Goal: Answer question/provide support: Share knowledge or assist other users

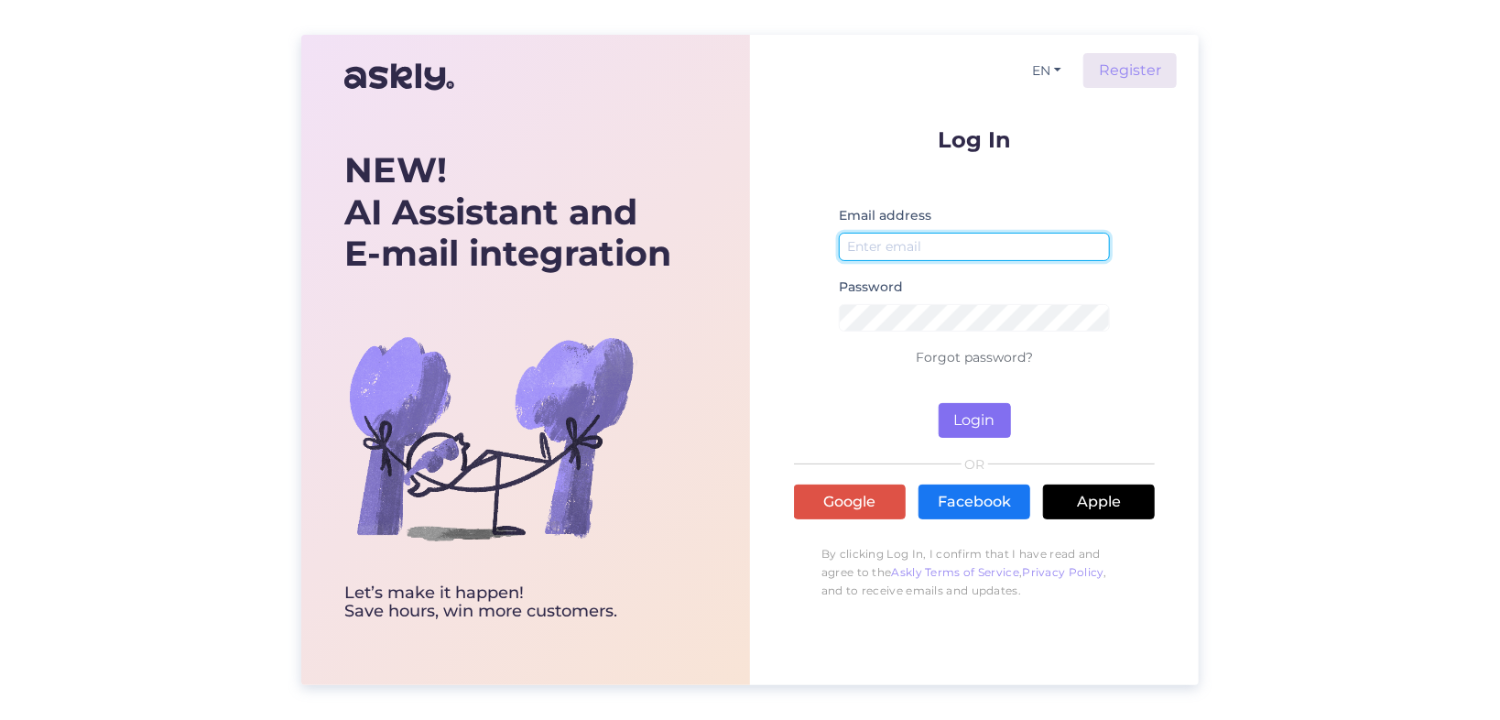
type input "annela.pent@mobix.ee"
click at [963, 416] on button "Login" at bounding box center [975, 420] width 72 height 35
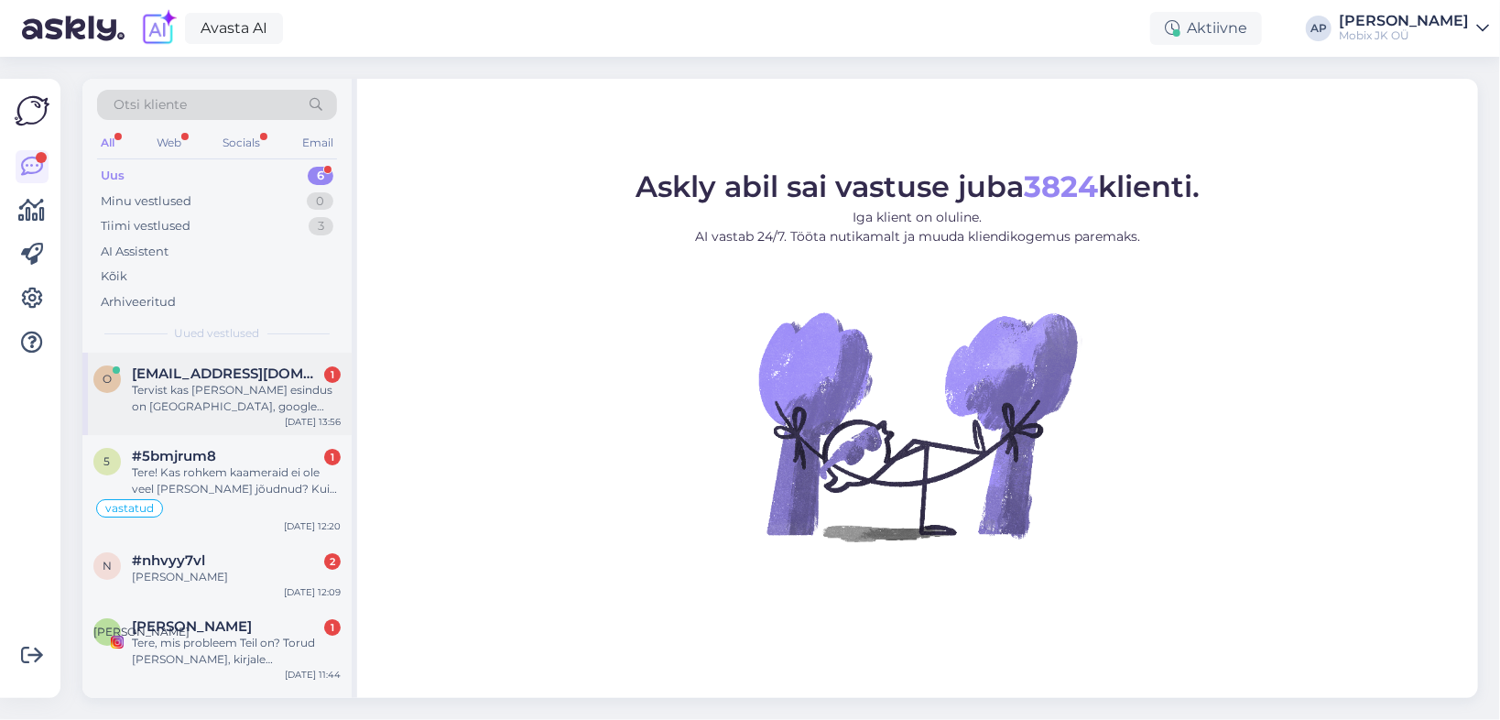
click at [199, 382] on div "Tervist kas [PERSON_NAME] esindus on [GEOGRAPHIC_DATA], google utleb et ajutise…" at bounding box center [236, 398] width 209 height 33
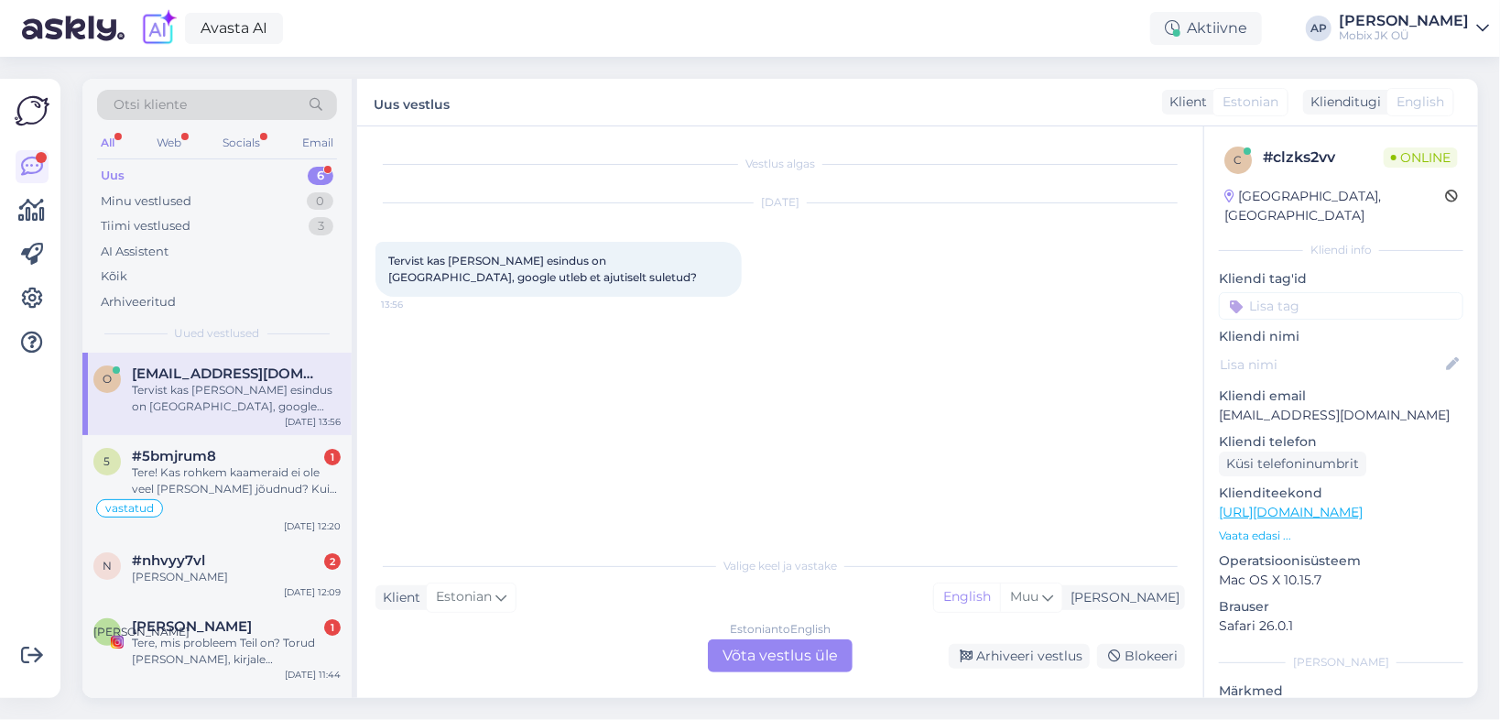
click at [832, 657] on div "Estonian to English Võta vestlus üle" at bounding box center [780, 655] width 145 height 33
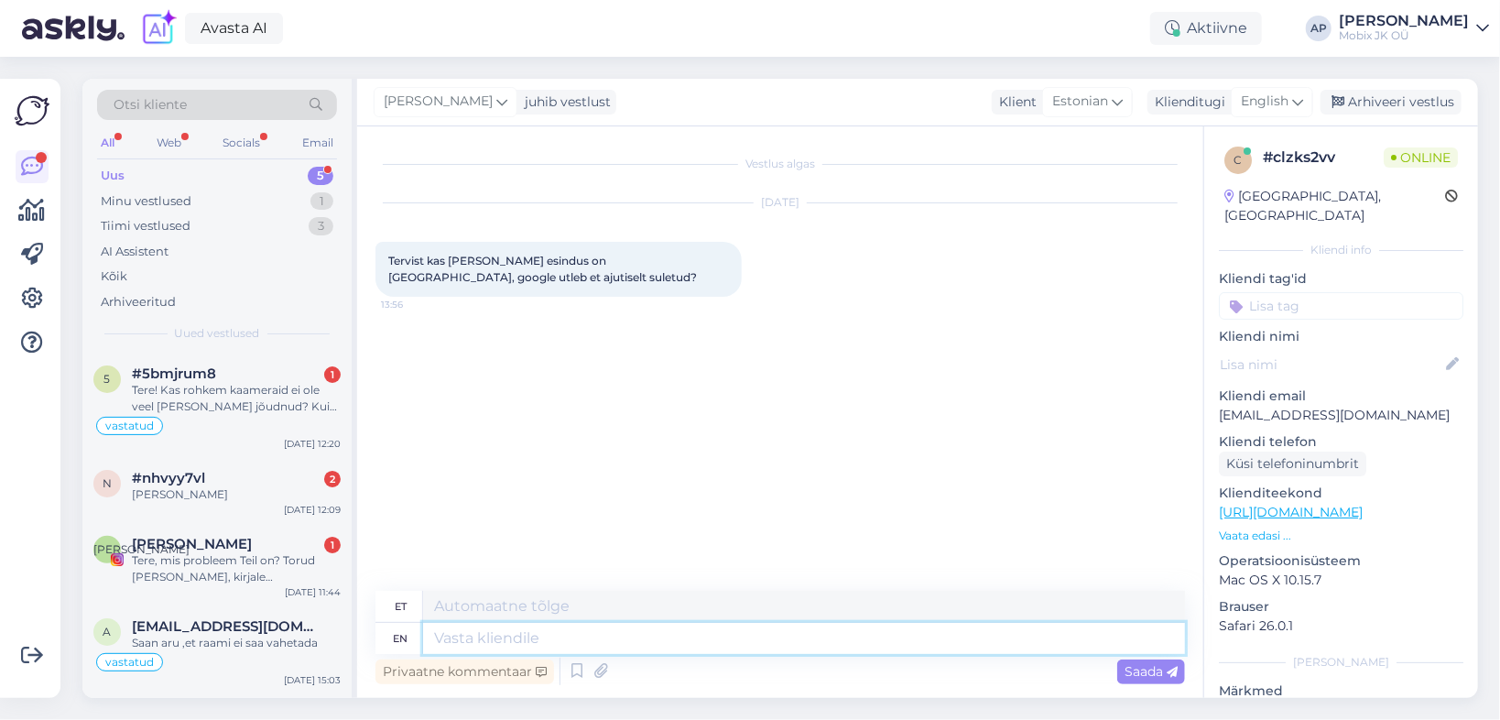
click at [535, 635] on textarea at bounding box center [804, 638] width 762 height 31
type textarea "Tere,"
type textarea "Tere, hetkel aj"
type textarea "Tere, hetkel"
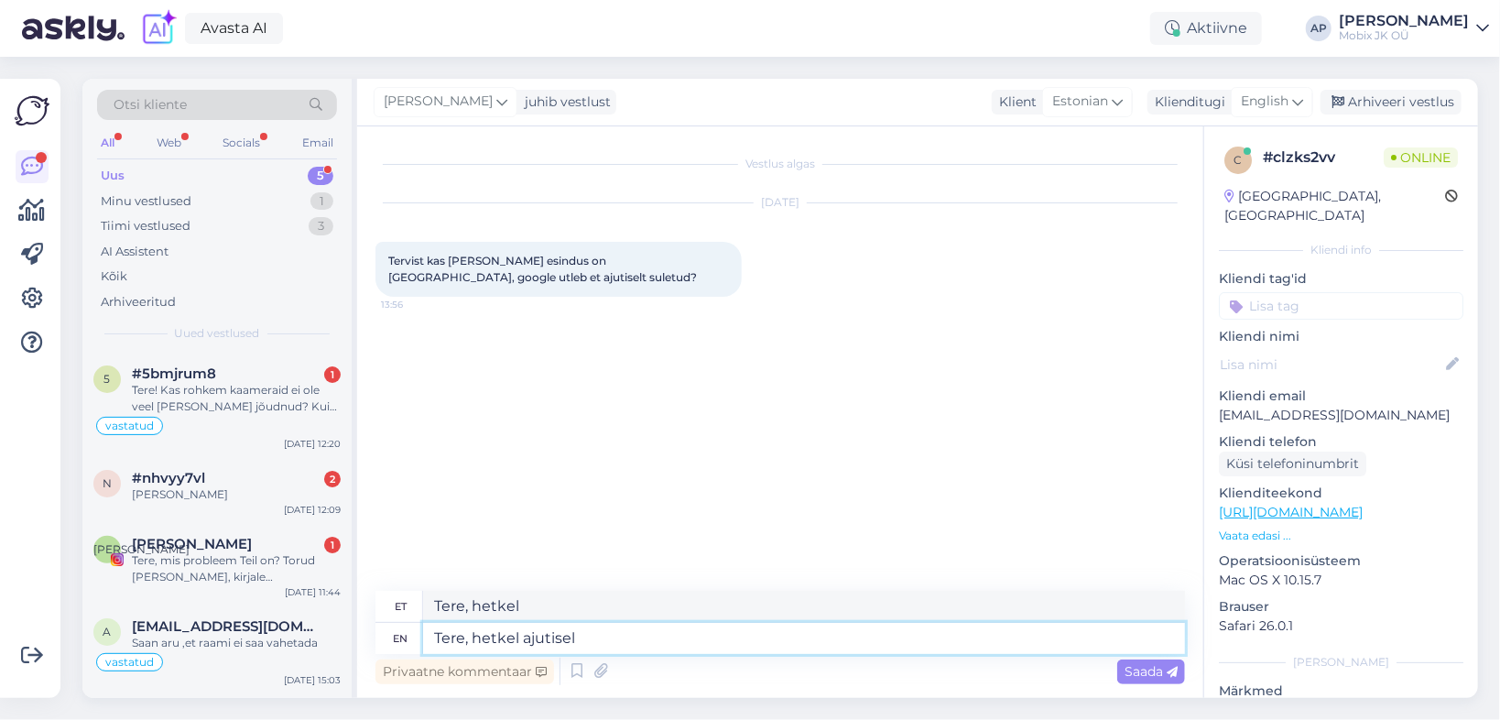
type textarea "Tere, hetkel ajutiselt"
type textarea "Tere, hetkel ajutiselt on"
type textarea "Tere, hetkel ajutiselt on Aleksandri"
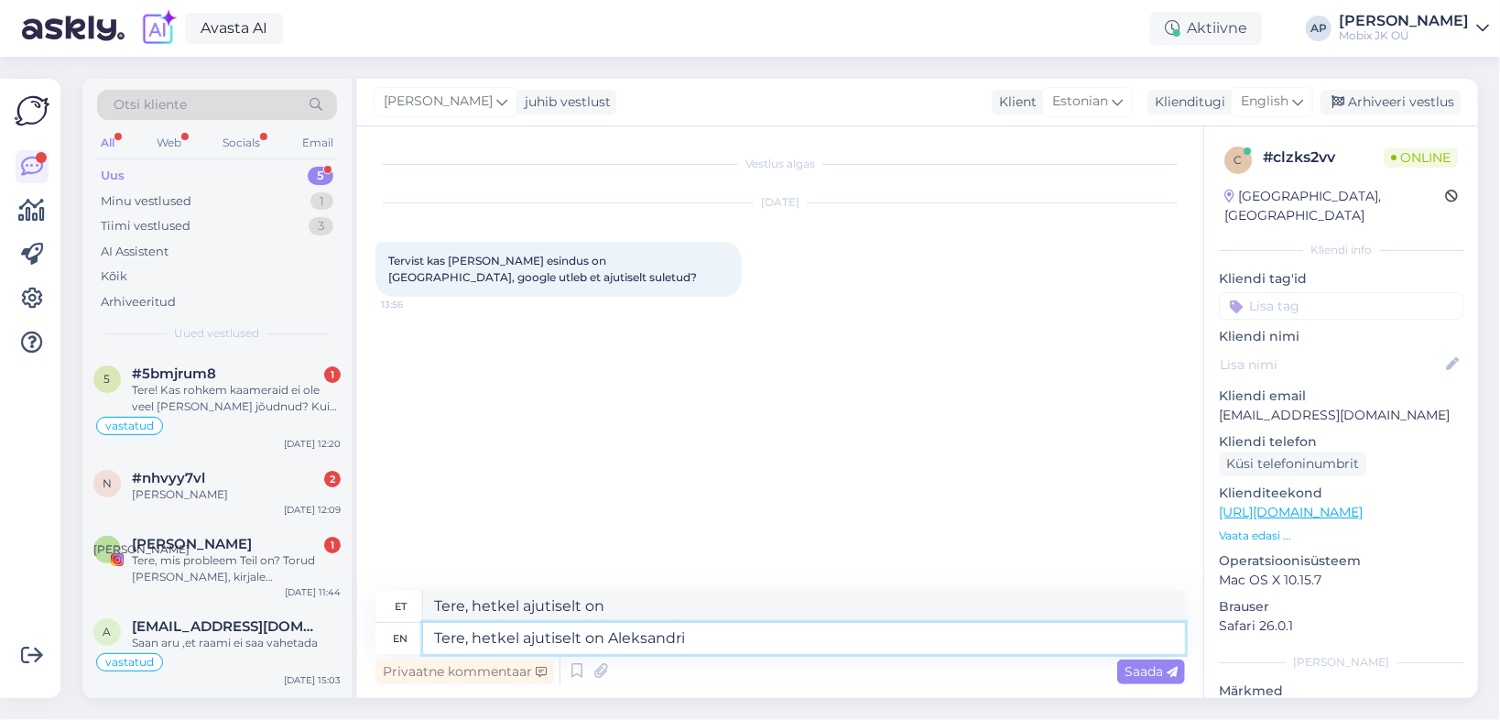
type textarea "Tere, hetkel on Aleksandri"
type textarea "Tere, hetkel ajutiselt on Aleksandri tn e"
type textarea "Tere, hetkel on Aleksandri tn"
type textarea "Tere, hetkel ajutiselt on Aleksandri tn esindus"
type textarea "Tere, hetkel on Aleksandri tn esindus"
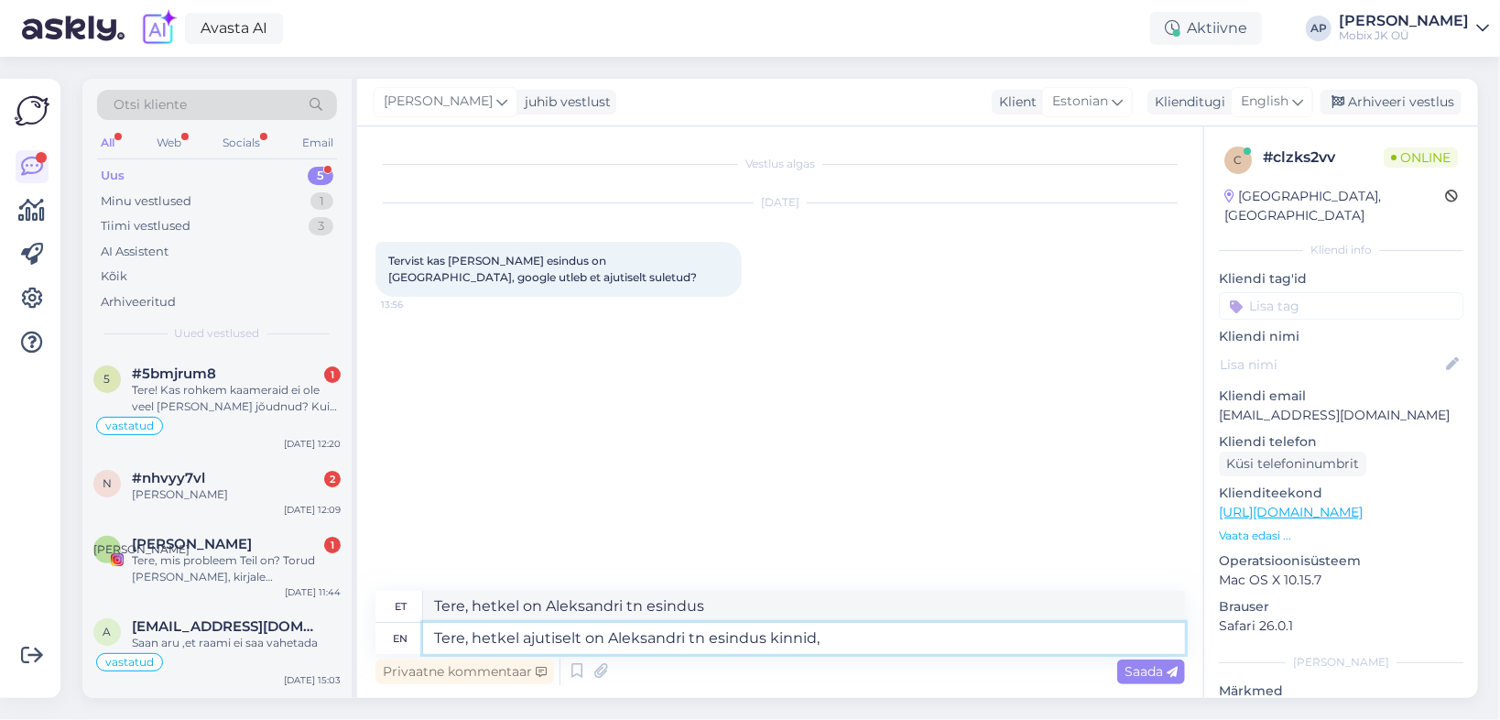
type textarea "Tere, hetkel ajutiselt on Aleksandri tn esindus kinnid,"
type textarea "Tere, hetkel on Aleksandri tn esindus kinnid,"
type textarea "Tere, hetkel ajutiselt on Aleksandri tn esindus kinni,"
type textarea "Tere, hetkel on Aleksandri tn esindus kinni,"
type textarea "Tere, hetkel ajutiselt on Aleksandri tn esindus kinni, Turu"
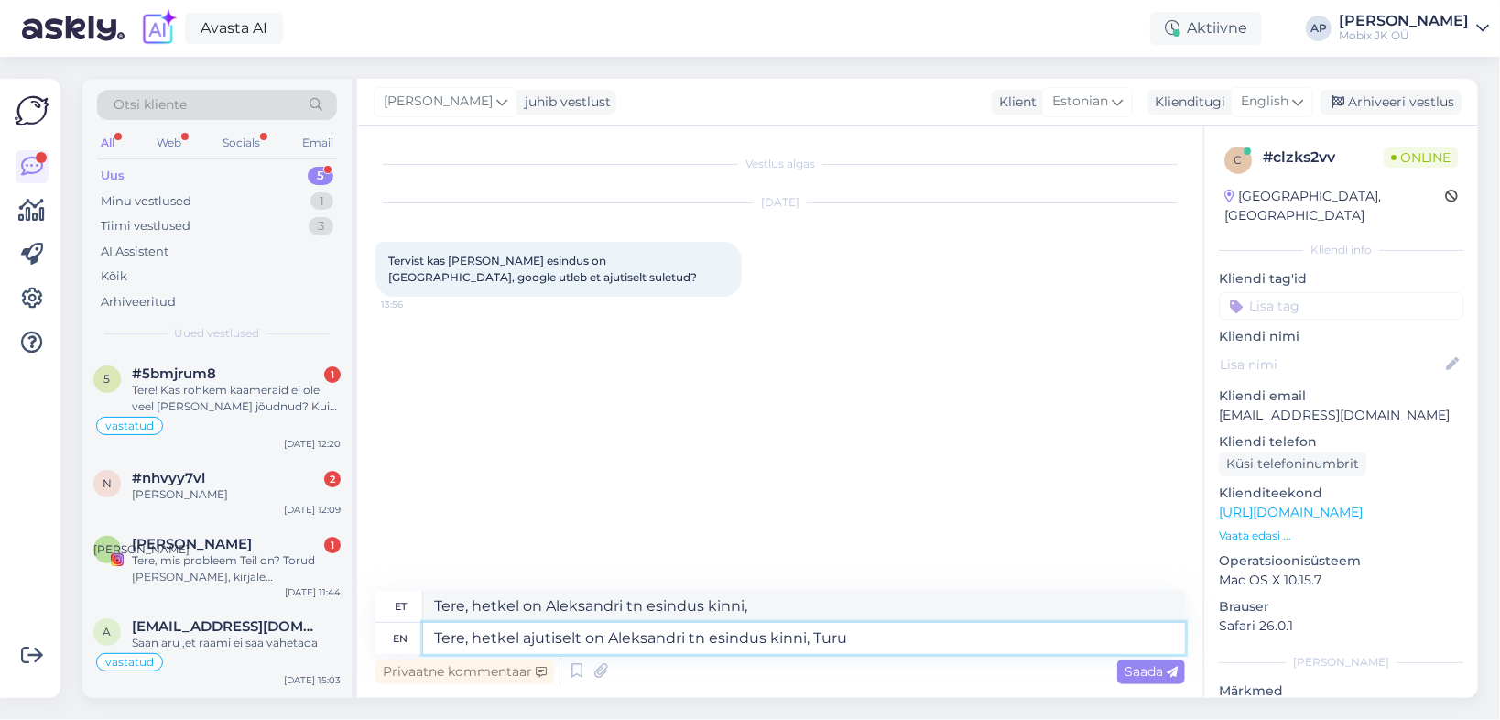
type textarea "Tere, hetkel on Aleksandri tn esindus kinni, Turu"
type textarea "Tere, hetkel ajutiselt on Aleksandri tn esindus kinni, Turu 34"
type textarea "Tere, hetkel on Aleksandri tn esindus kinni, Turu 34"
type textarea "Tere, hetkel ajutiselt on Aleksandri tn esindus kinni, Turu 34 müügisalong o"
type textarea "Tere, hetkel on Aleksandri tn esindus kinni, Turu 34 müügisalong"
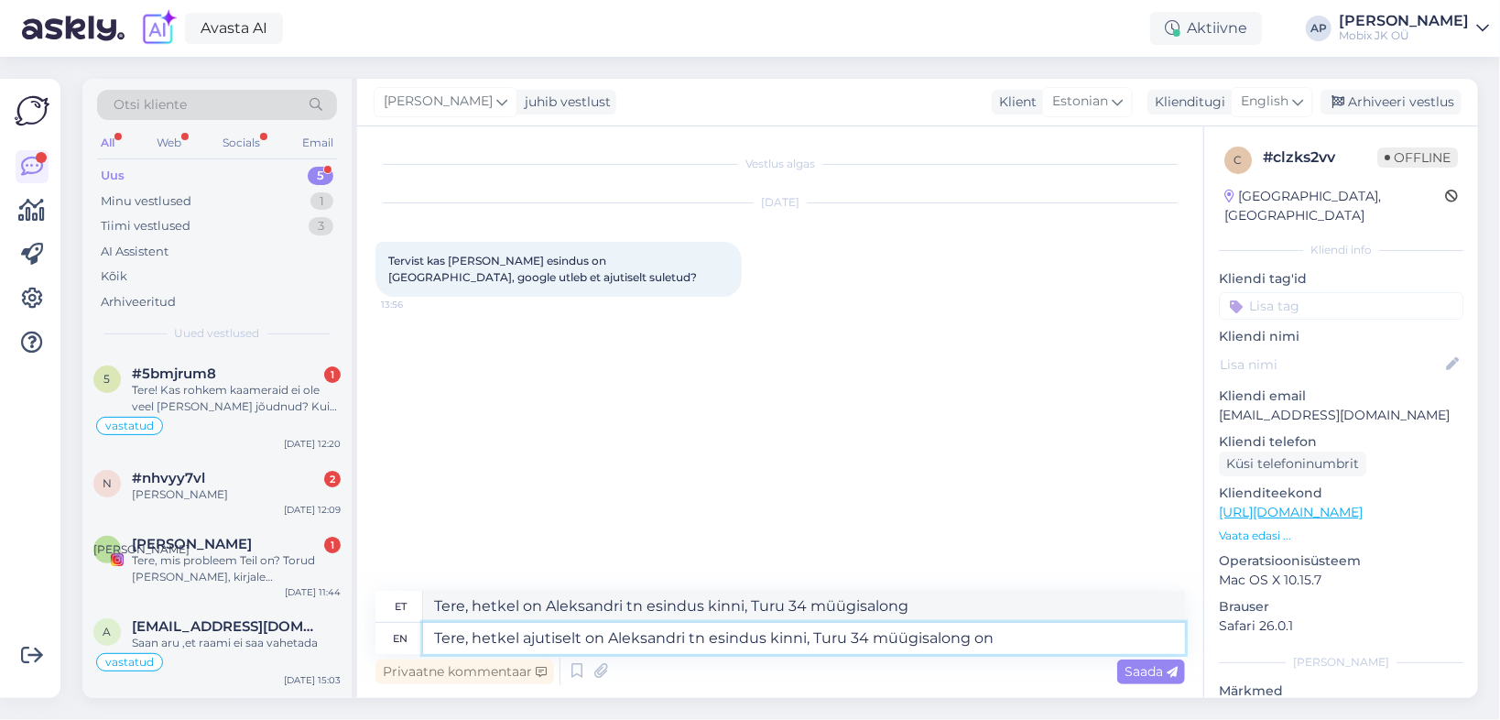
type textarea "Tere, hetkel ajutiselt on Aleksandri tn esindus kinni, Turu 34 müügisalong on a"
type textarea "Tere, hetkel on Aleksandri tn esindus kinni, Turu 34 müügisalong on"
type textarea "Tere, hetkel ajutiselt on Aleksandri tn esindus kinni, Turu 34 müügisalong on a…"
type textarea "Tere, hetkel on Aleksandri tn esindus kinni, Turu 34 müügisalong on avatud."
type textarea "Tere, hetkel ajutiselt on Aleksandri tn esindus kinni, Turu 34 müügisalong on a…"
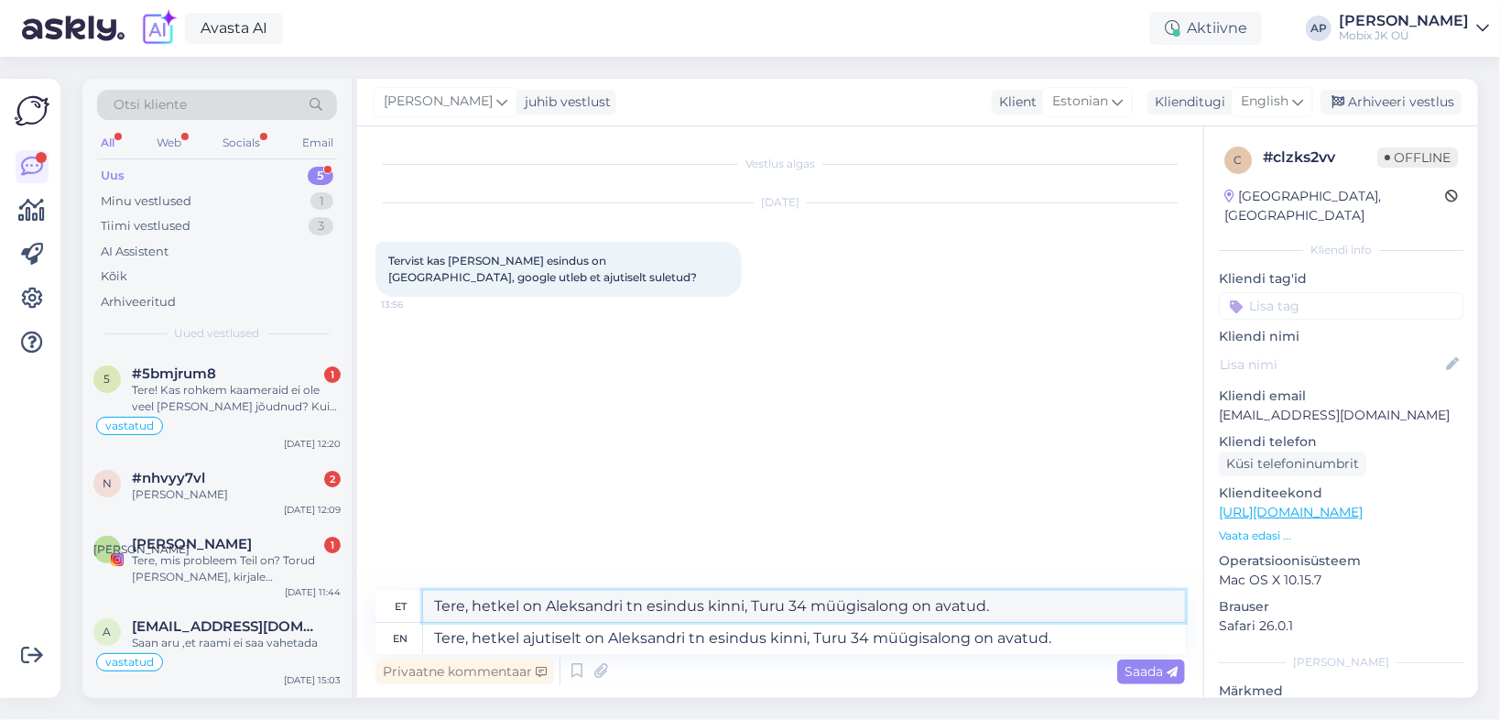
drag, startPoint x: 1030, startPoint y: 605, endPoint x: 385, endPoint y: 570, distance: 646.7
click at [385, 570] on div "Vestlus algas Oct 8 2025 Tervist kas teie aleksandri esindus on lahti, google u…" at bounding box center [780, 412] width 846 height 572
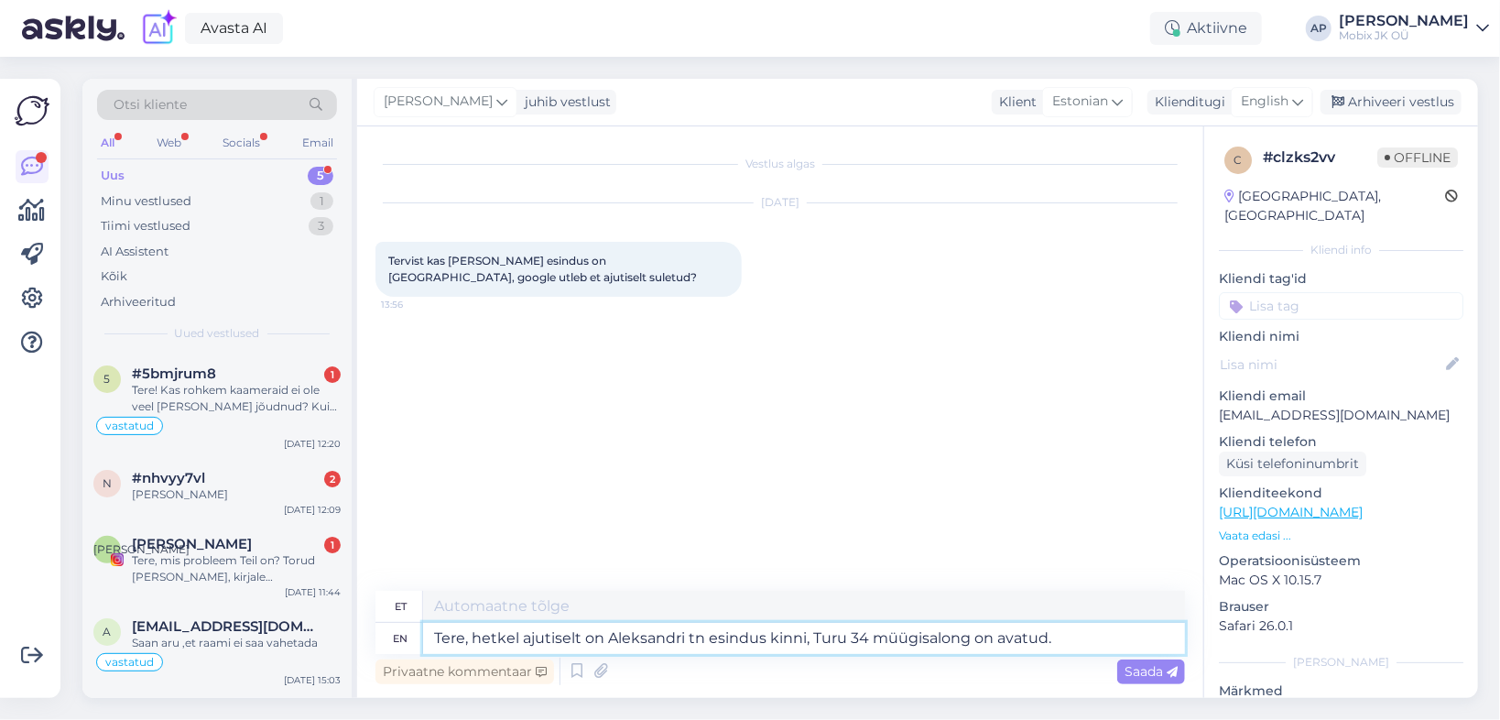
click at [1087, 630] on textarea "Tere, hetkel ajutiselt on Aleksandri tn esindus kinni, Turu 34 müügisalong on a…" at bounding box center [804, 638] width 762 height 31
click at [1146, 670] on span "Saada" at bounding box center [1151, 671] width 53 height 16
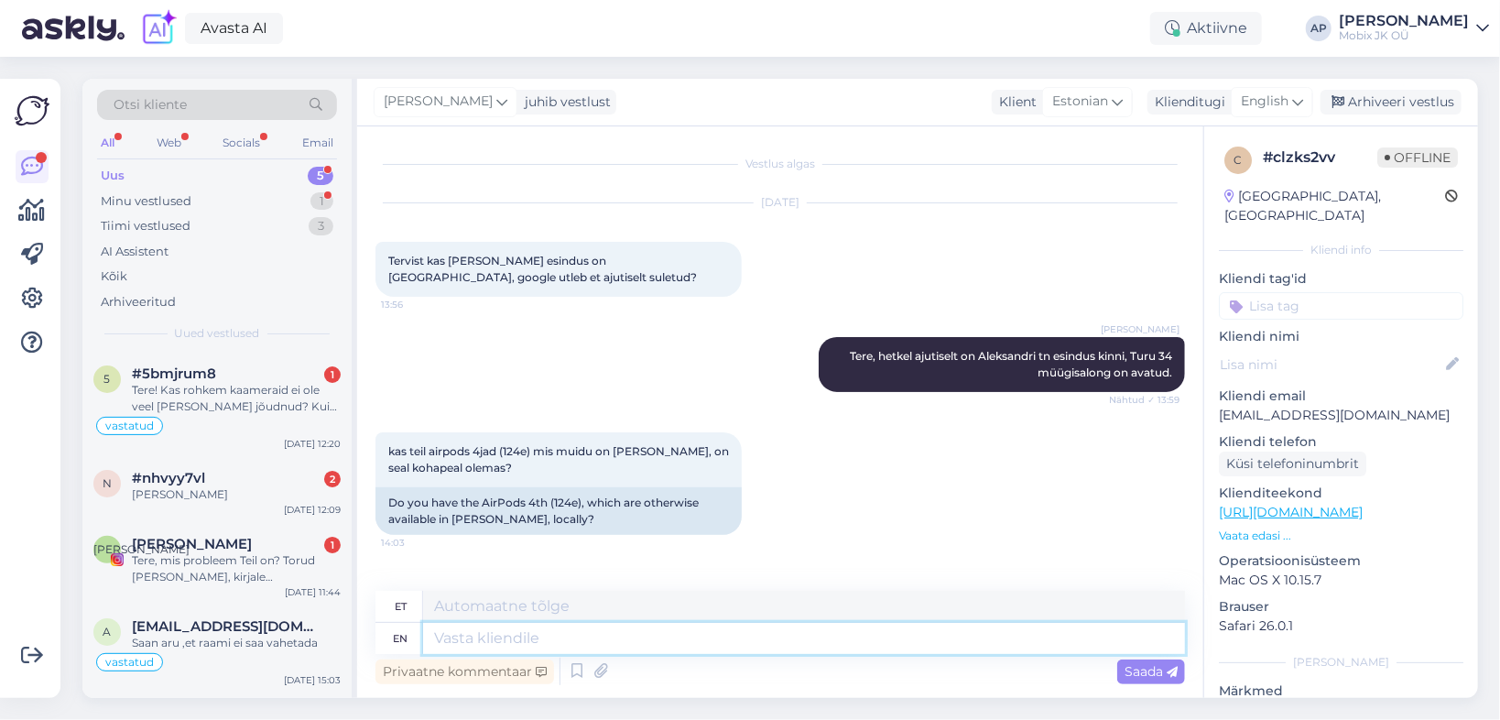
click at [535, 637] on textarea at bounding box center [804, 638] width 762 height 31
type textarea "Aleksandris o"
type textarea "Aleksandris"
type textarea "Aleksandris on o"
type textarea "Aleksandris peal"
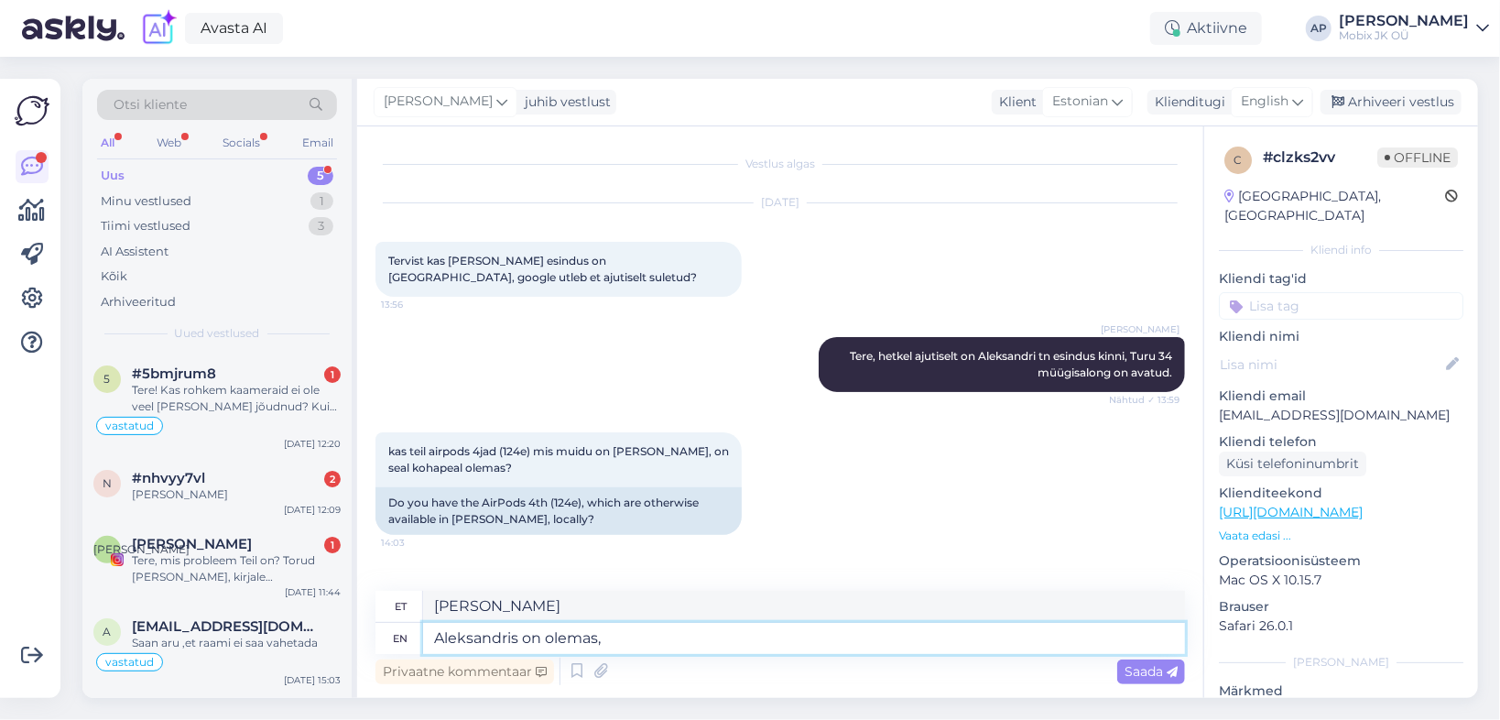
type textarea "Aleksandris on olemas,"
type textarea "Aleksandris on olemas, vajadusel sa"
type textarea "Aleksandris on olemas, vajadusel"
type textarea "Aleksandris on olemas, vajadusel saame"
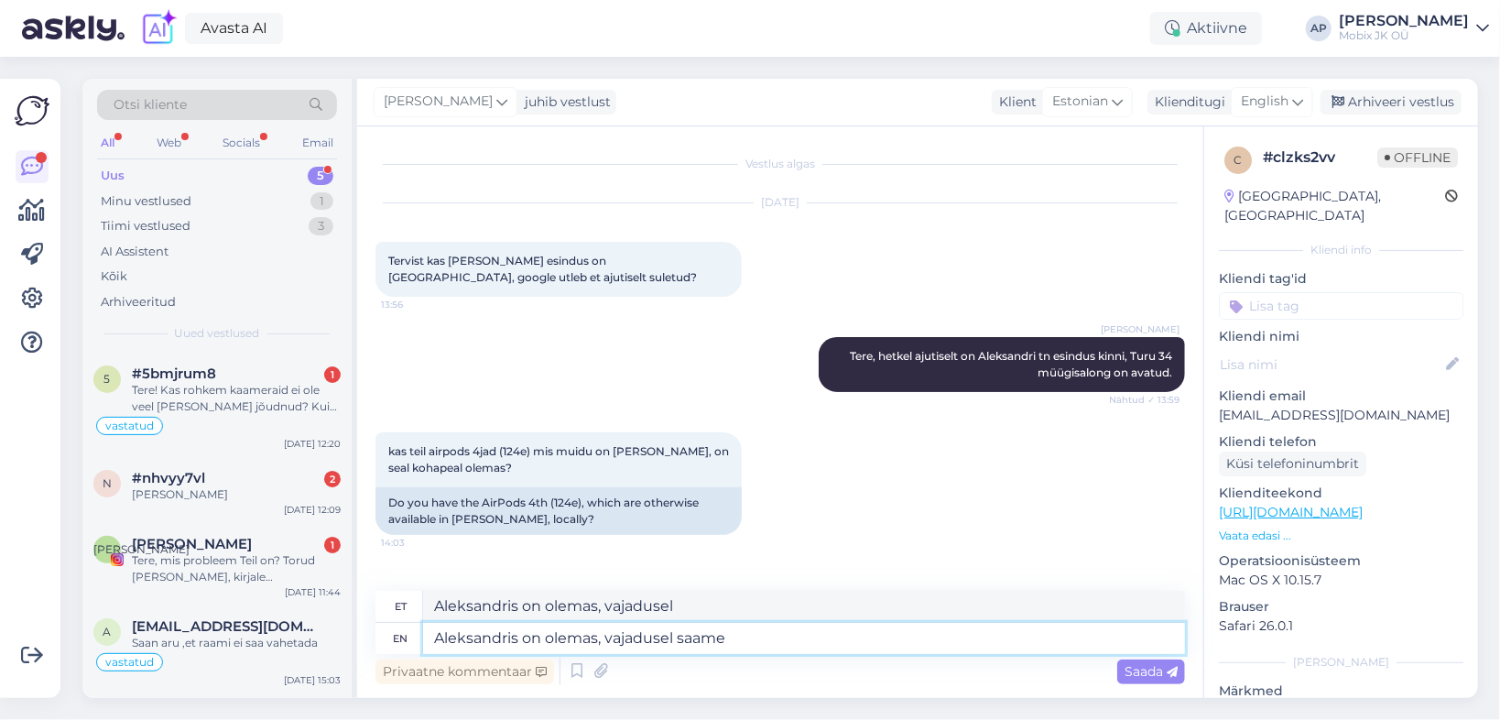
type textarea "Aleksandris on olemas, vajadusel saame"
type textarea "Aleksandris on olemas, vajadusel saame liigutada n"
type textarea "Aleksandris on olemas, vajadusel saame liigutada"
type textarea "Aleksandris on olemas, vajadusel saame liigutada need"
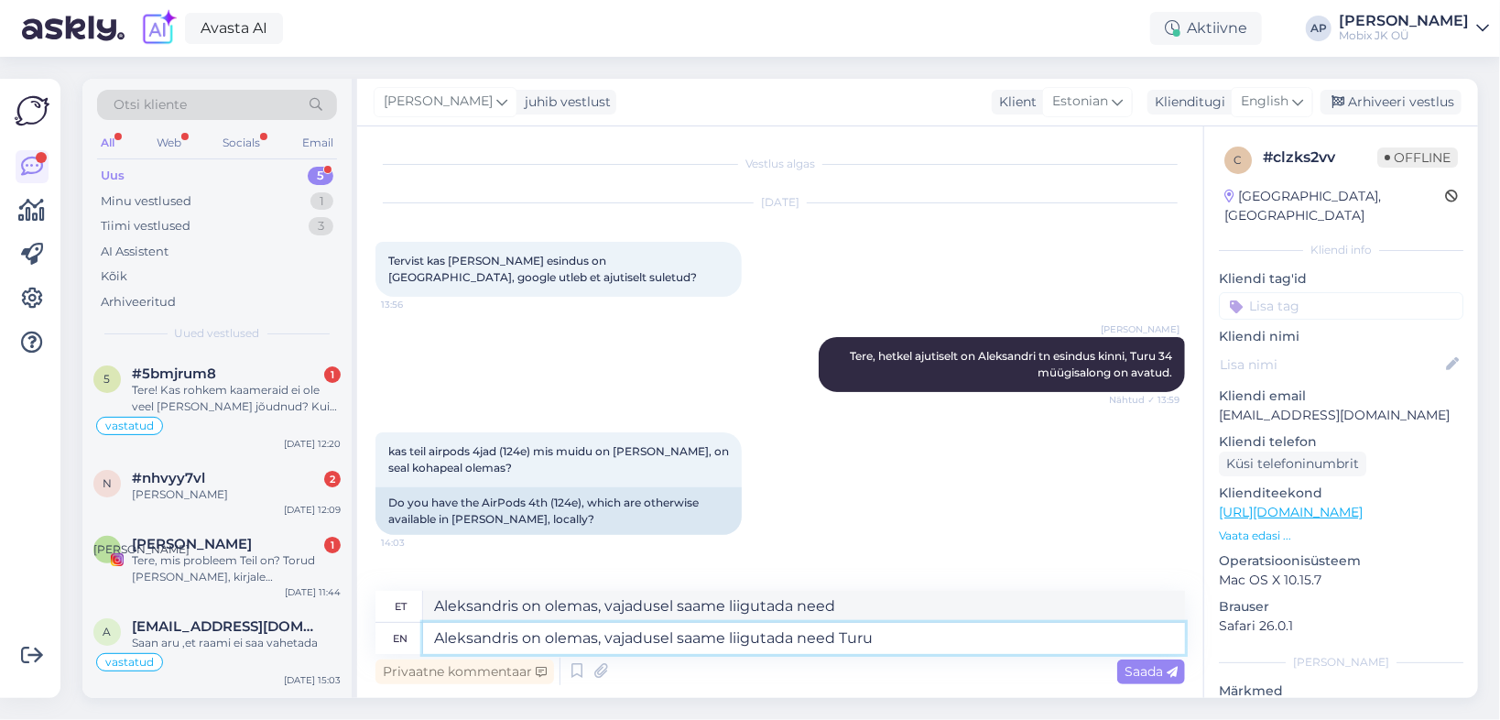
type textarea "Aleksandris on olemas, vajadusel saame liigutada need Turu"
type textarea "Aleksandris on olemas, vajadusel saame liigutada need Turu tn"
type textarea "Aleksandris on olemas, vajadusel saame liigutada need Turu tn müügisalongi."
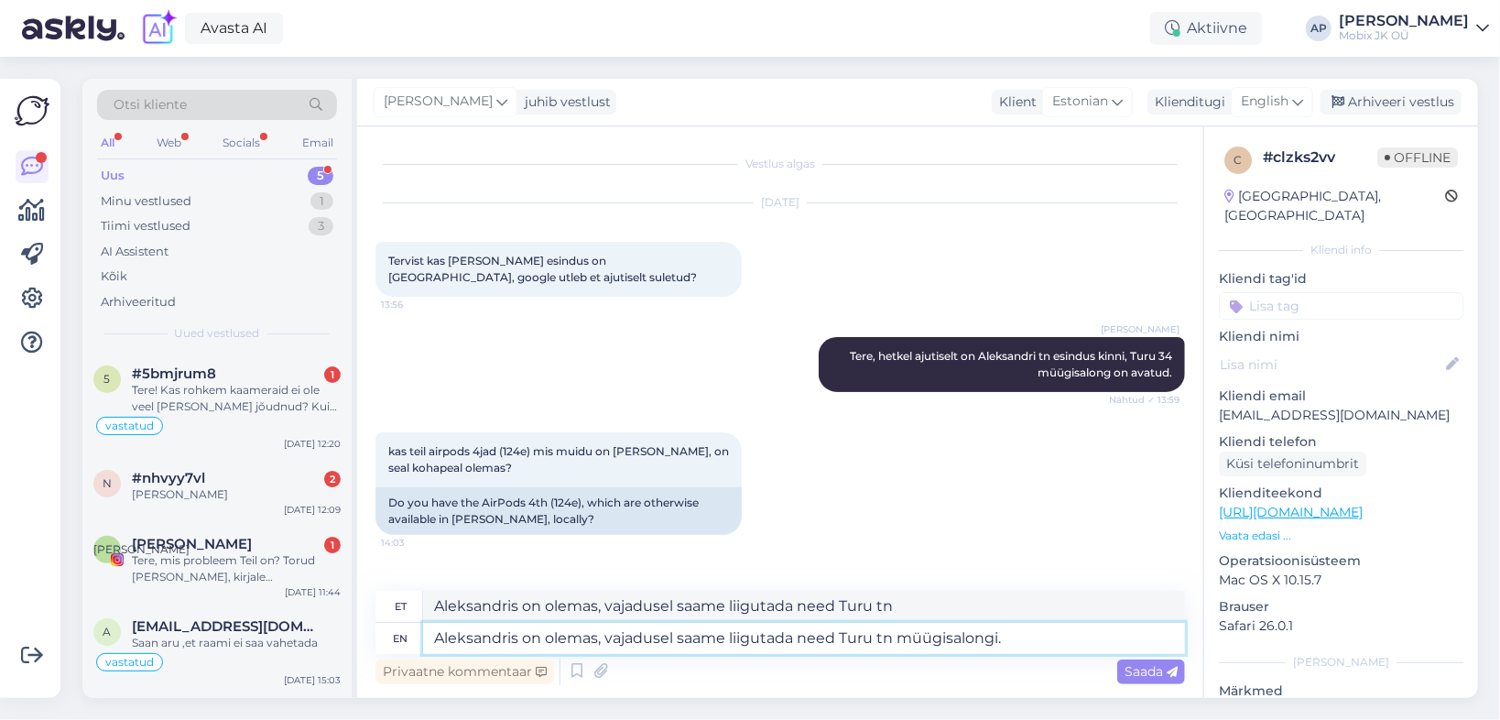
type textarea "Aleksandris on olemas, vajadusel saame liigutada need Turu tn müügisalongi."
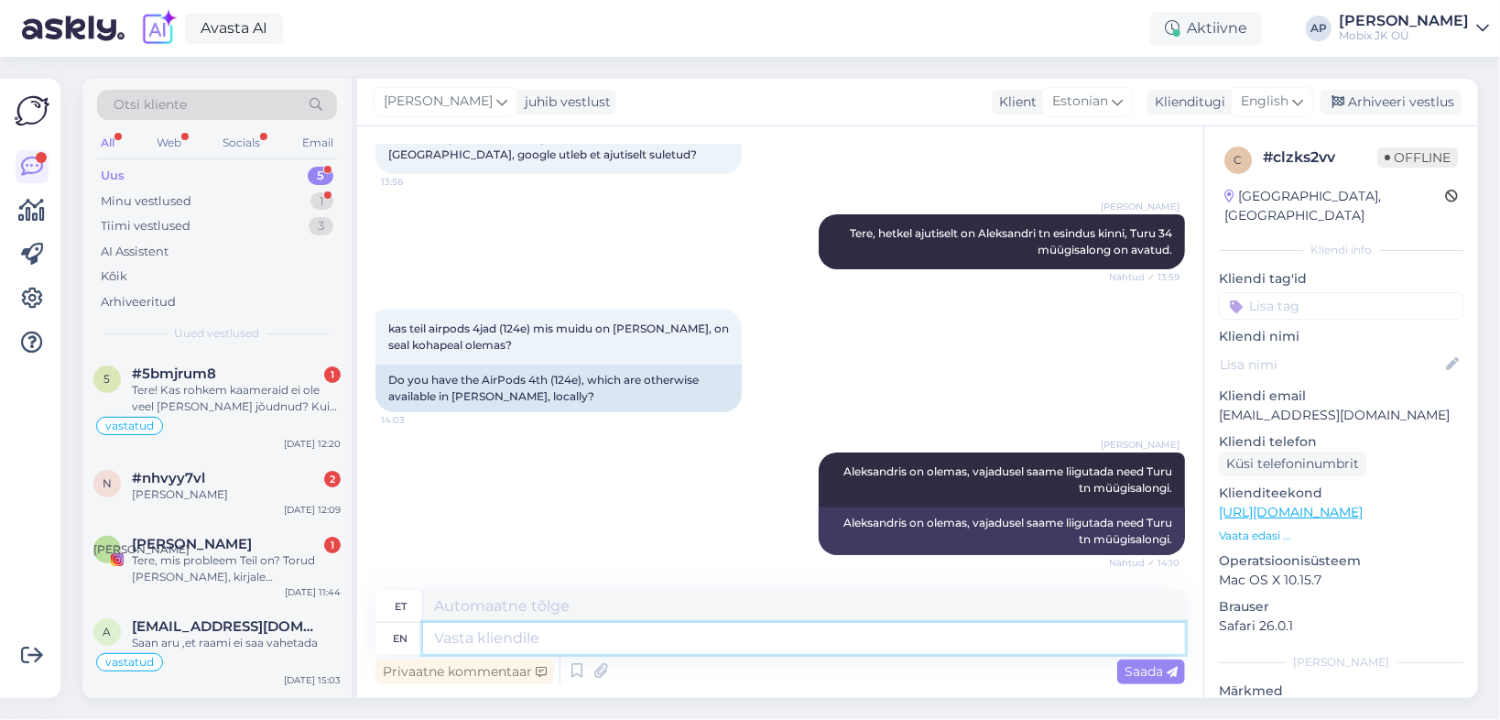
scroll to position [266, 0]
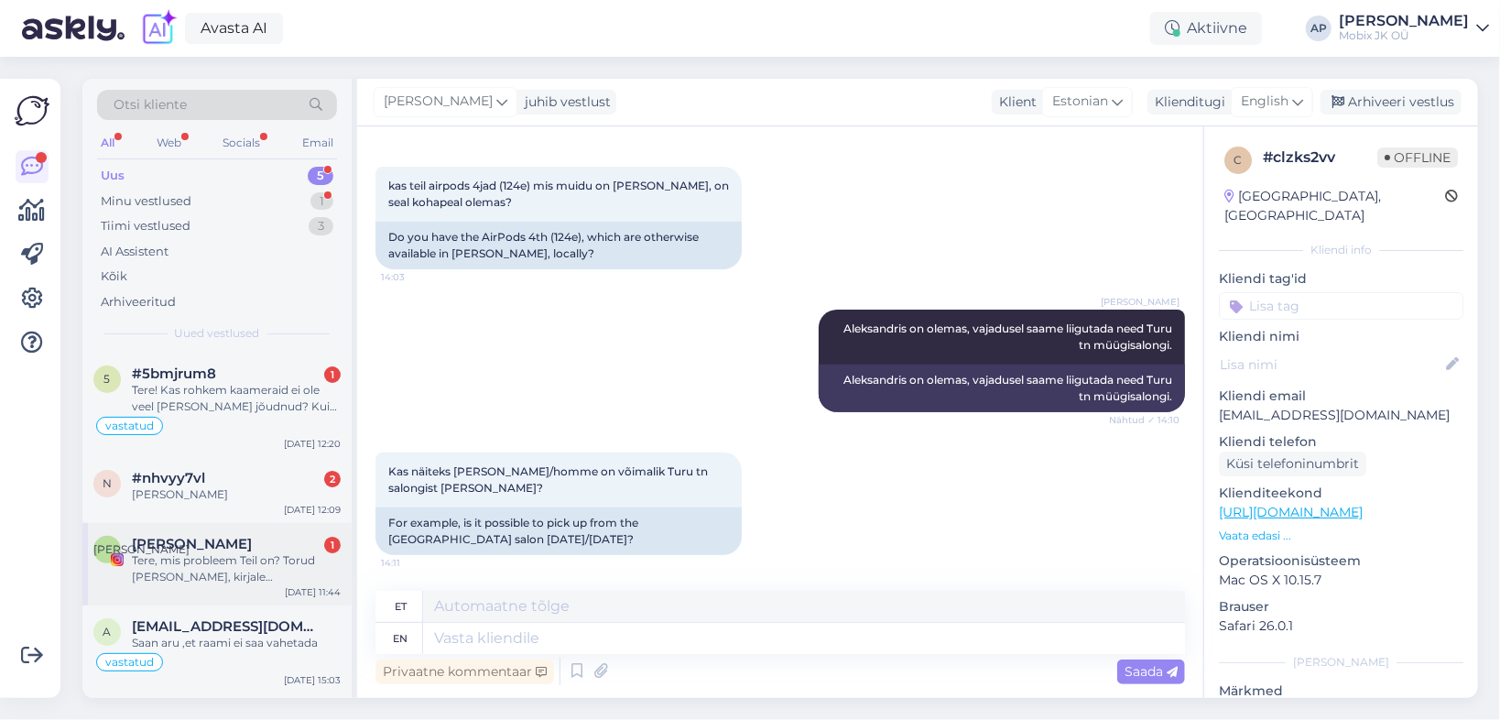
drag, startPoint x: 3, startPoint y: 551, endPoint x: 139, endPoint y: 550, distance: 136.5
click at [3, 551] on div "Võimalused Veendu, et Askly loob sulle väärtust. Sulge Ühenda FB ja IG sõnumid …" at bounding box center [30, 388] width 60 height 619
click at [509, 634] on textarea at bounding box center [804, 638] width 762 height 31
type textarea "Jaa i"
type textarea "Jaa"
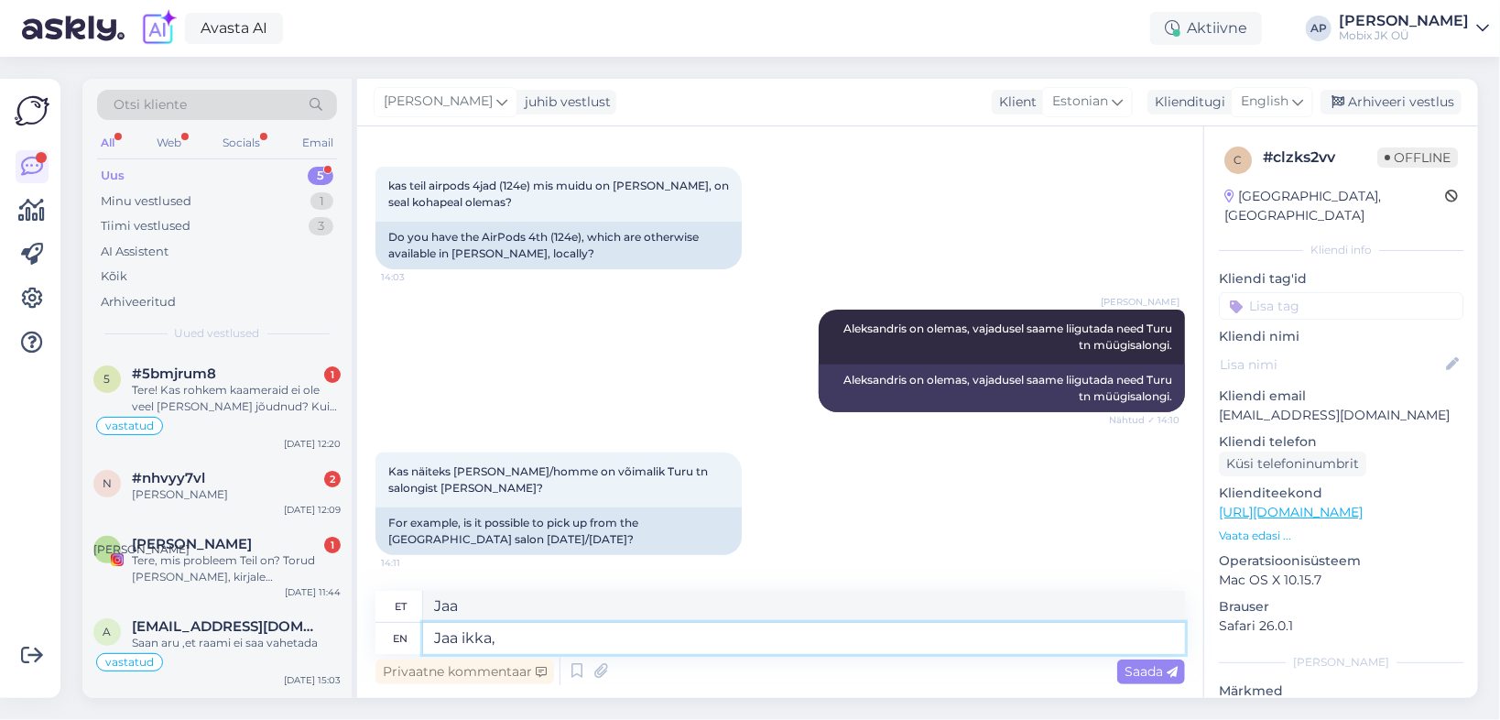
type textarea "Jaa ikka,"
type textarea "Jaa ikka, t"
type textarea "Jaa ikka, täna"
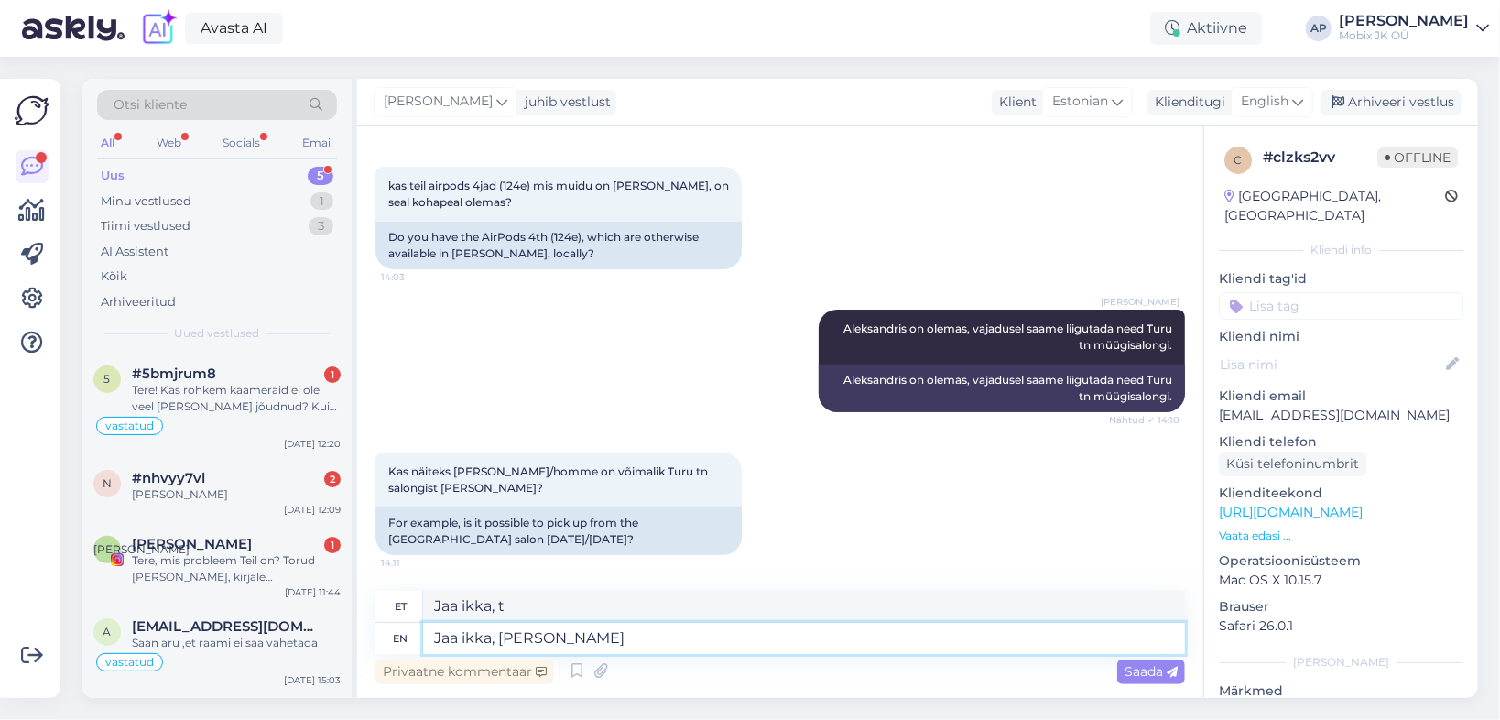
type textarea "Jaa ikka, täna"
type textarea "Jaa ikka, täna liigutame se"
type textarea "Jaa ikka, täna liigume"
type textarea "Jaa ikka, täna liigutame sealt"
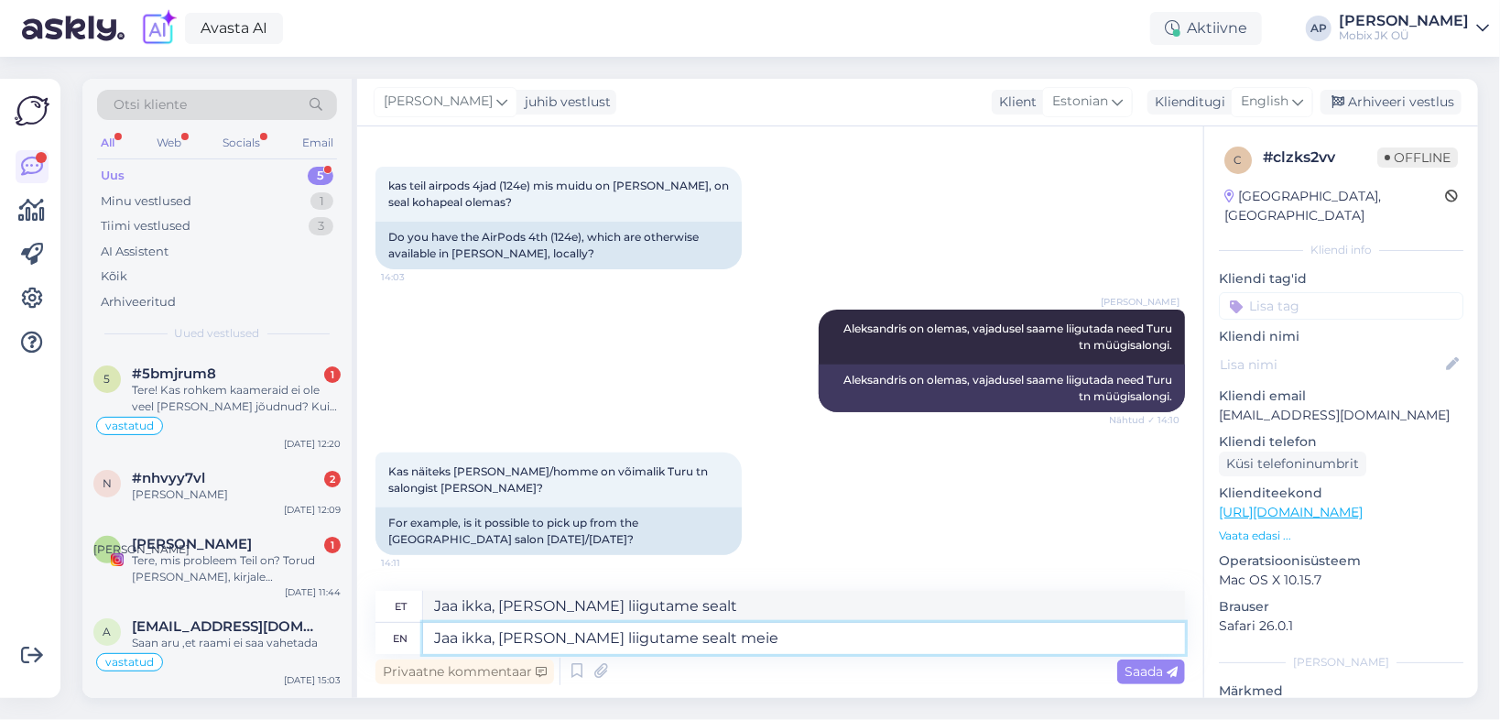
type textarea "Jaa ikka, täna liigutame sealt meie"
type textarea "Jaa ikka, täna liigutame sealt"
type textarea "Jaa ikka, täna liigutame sealt turu"
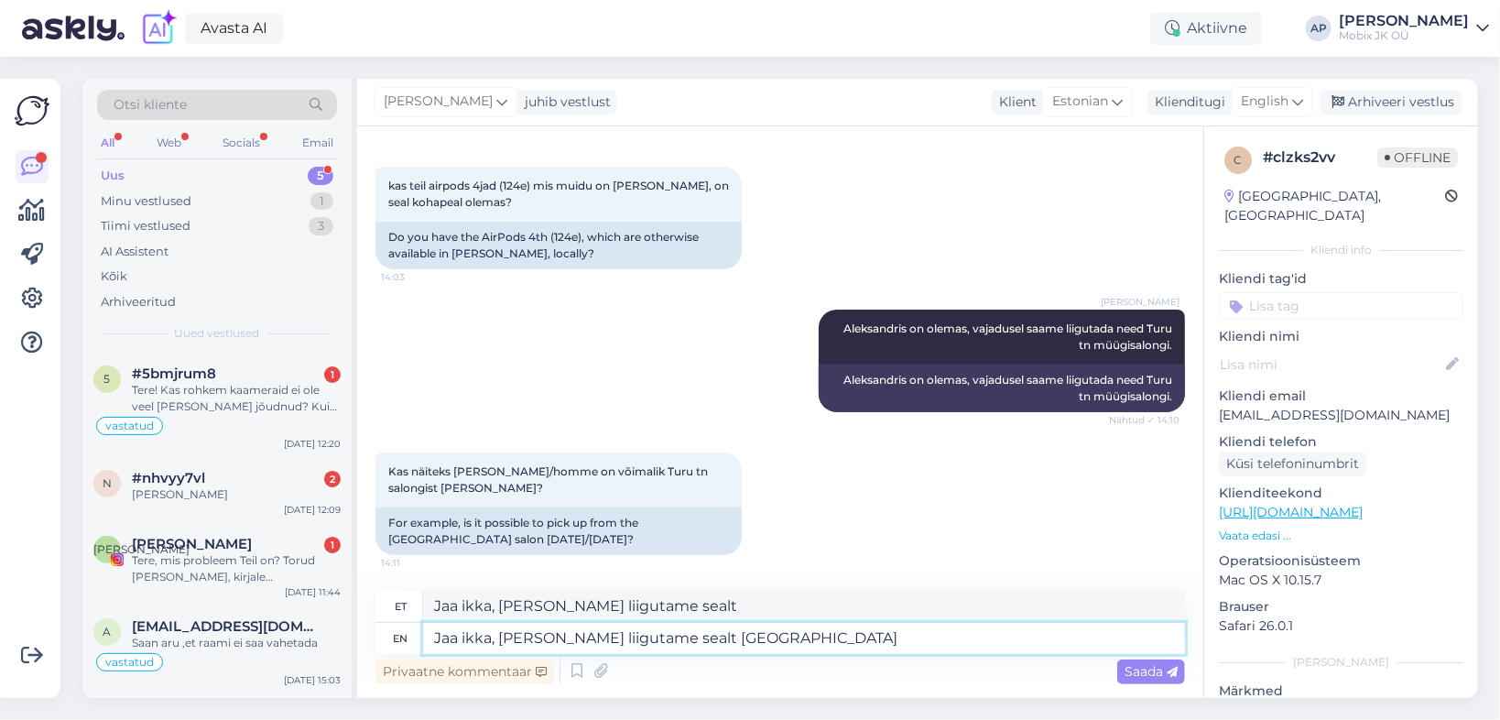
type textarea "Jaa ikka, täna liigutame sealt turu"
type textarea "Jaa ikka, täna liigutame sealt turu tänavale."
type textarea "Jaa ikka, täna liigutame sealt turu tänavale. Umbes"
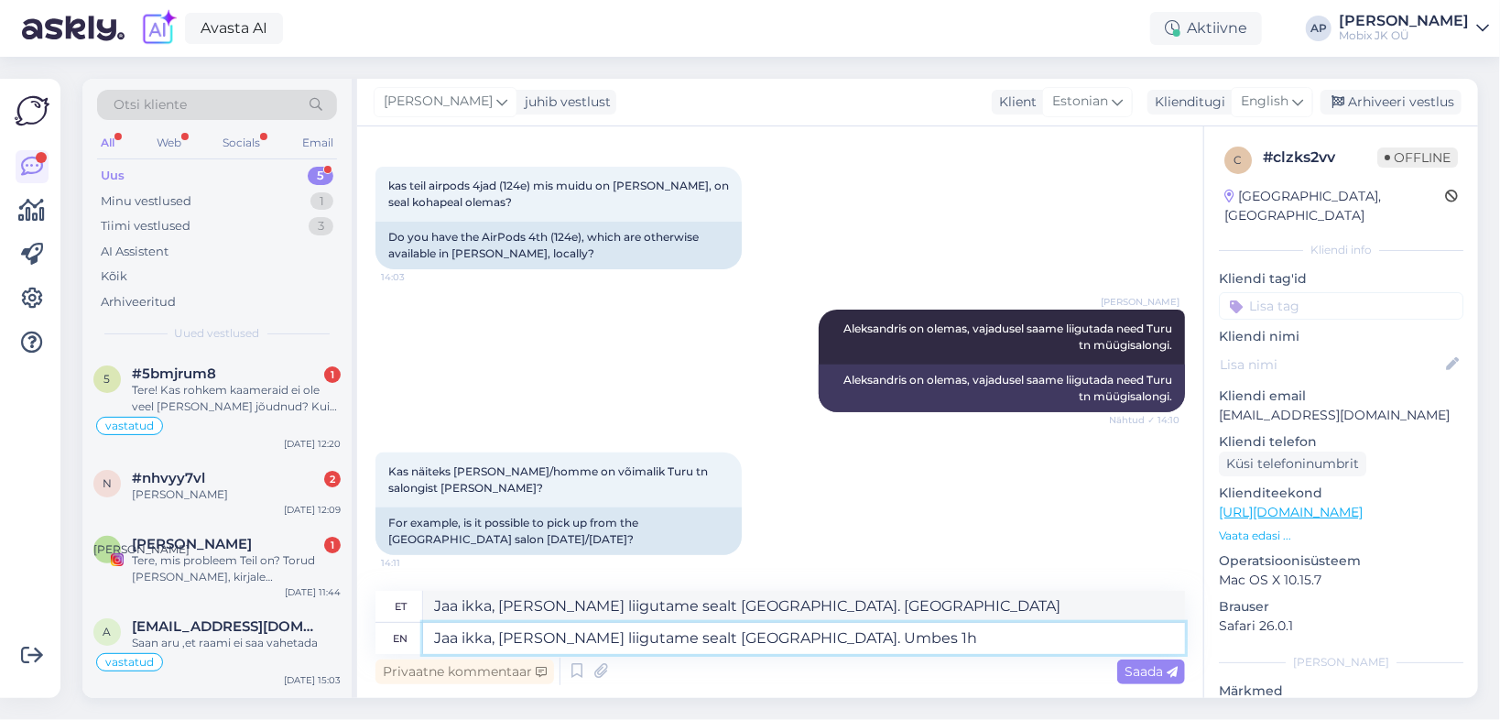
type textarea "Jaa ikka, täna liigutame sealt turu tänavale. Umbes 1h-"
type textarea "Jaa ikka, täna liigutame sealt turu tänavale. umbes 1h-"
type textarea "Jaa ikka, täna liigutame sealt turu tänavale. Umbes 1h"
type textarea "Jaa ikka, täna liigutame sealt turu tänavale. Umbes 1h võiks ne"
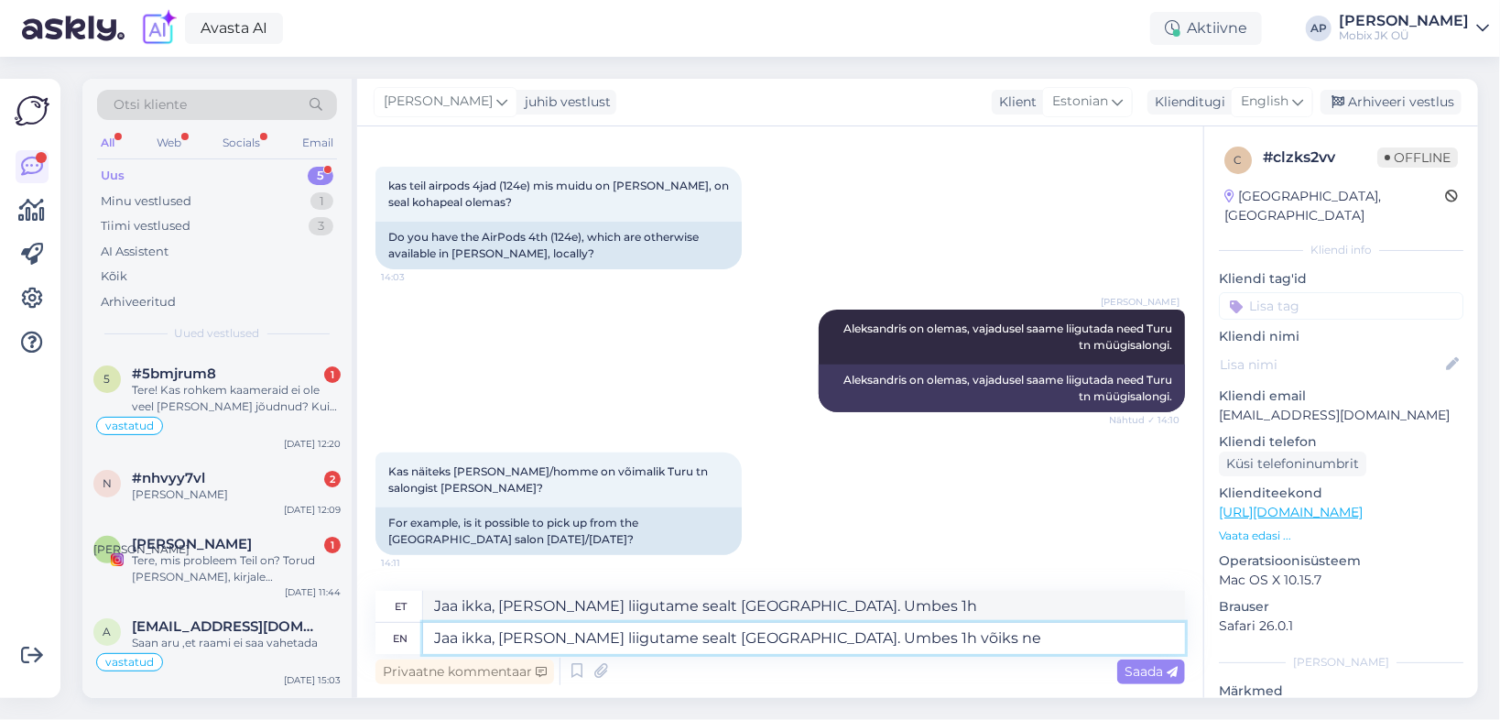
type textarea "Jaa ikka, täna liigutame sealt turu tänavale. Umbes 1h võiks"
type textarea "Jaa ikka, täna liigutame sealt turu tänavale. Umbes 1h võiks need m"
type textarea "Jaa ikka, täna liigutame sealt turu tänavale. Umbes 1h võiks vaja minna"
type textarea "Jaa ikka, täna liigutame sealt turu tänavale. Umbes 1h võiks need meil s"
type textarea "Jaa ikka, täna liigutame sealt turu tänavale. Umbes 1h võiks meil vaja minna"
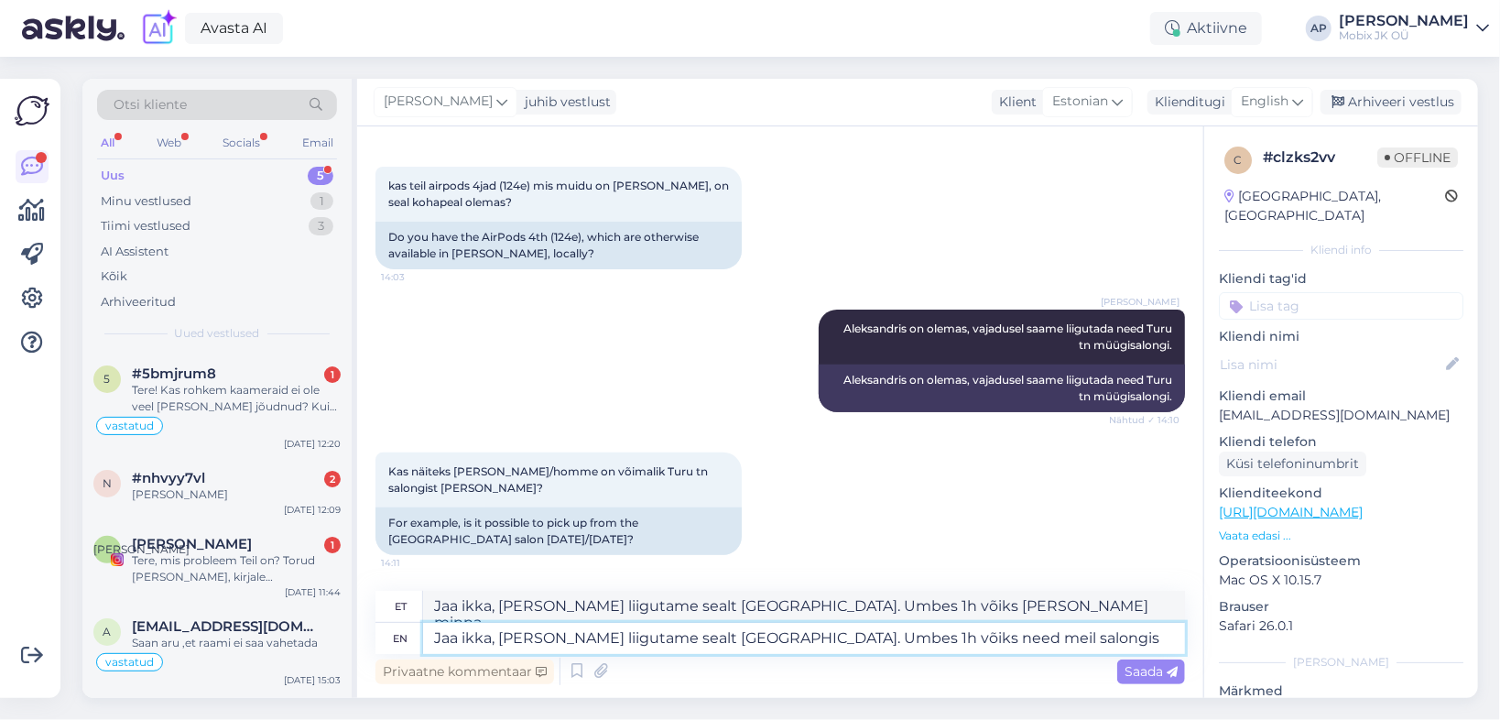
type textarea "Jaa ikka, täna liigutame sealt turu tänavale. Umbes 1h võiks need meil salongis…"
type textarea "Jaa ikka, täna liigutame sealt turu tänavale. Umbes 1h võiks meil salongis vaja…"
type textarea "Jaa ikka, täna liigutame sealt turu tänavale. Umbes 1h võiks need meil salongis…"
type textarea "Jaa ikka, täna liigutame sealt turu tänavale. Umbes 1h võiks meil salongis olla"
click at [952, 637] on textarea "Jaa ikka, täna liigutame sealt turu tänavale. Umbes 1h võiks need meil salongis…" at bounding box center [804, 638] width 762 height 31
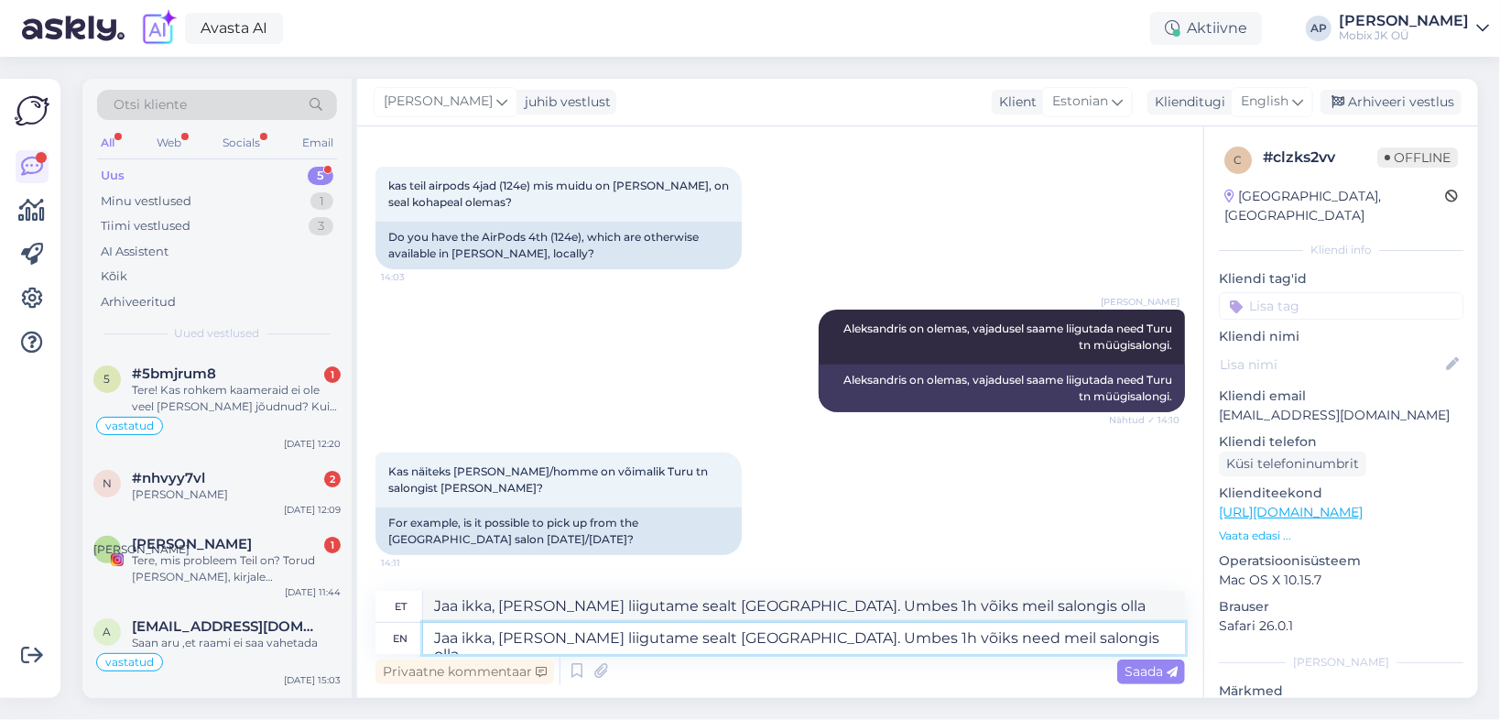
click at [944, 636] on textarea "Jaa ikka, täna liigutame sealt turu tänavale. Umbes 1h võiks need meil salongis…" at bounding box center [804, 638] width 762 height 31
type textarea "Jaa ikka, täna liigutame sealt turu tänavale. Umbes 1h võiks need meil `müügisa…"
type textarea "Jaa ikka, täna liigutame sealt turu tänavale. Umbes 1h võiks meil `müügisalongi…"
click at [957, 634] on textarea "Jaa ikka, täna liigutame sealt turu tänavale. Umbes 1h võiks need meil `müügisa…" at bounding box center [804, 638] width 762 height 31
type textarea "Jaa ikka, [PERSON_NAME] liigutame sealt [GEOGRAPHIC_DATA]. Umbes 1h võiks need …"
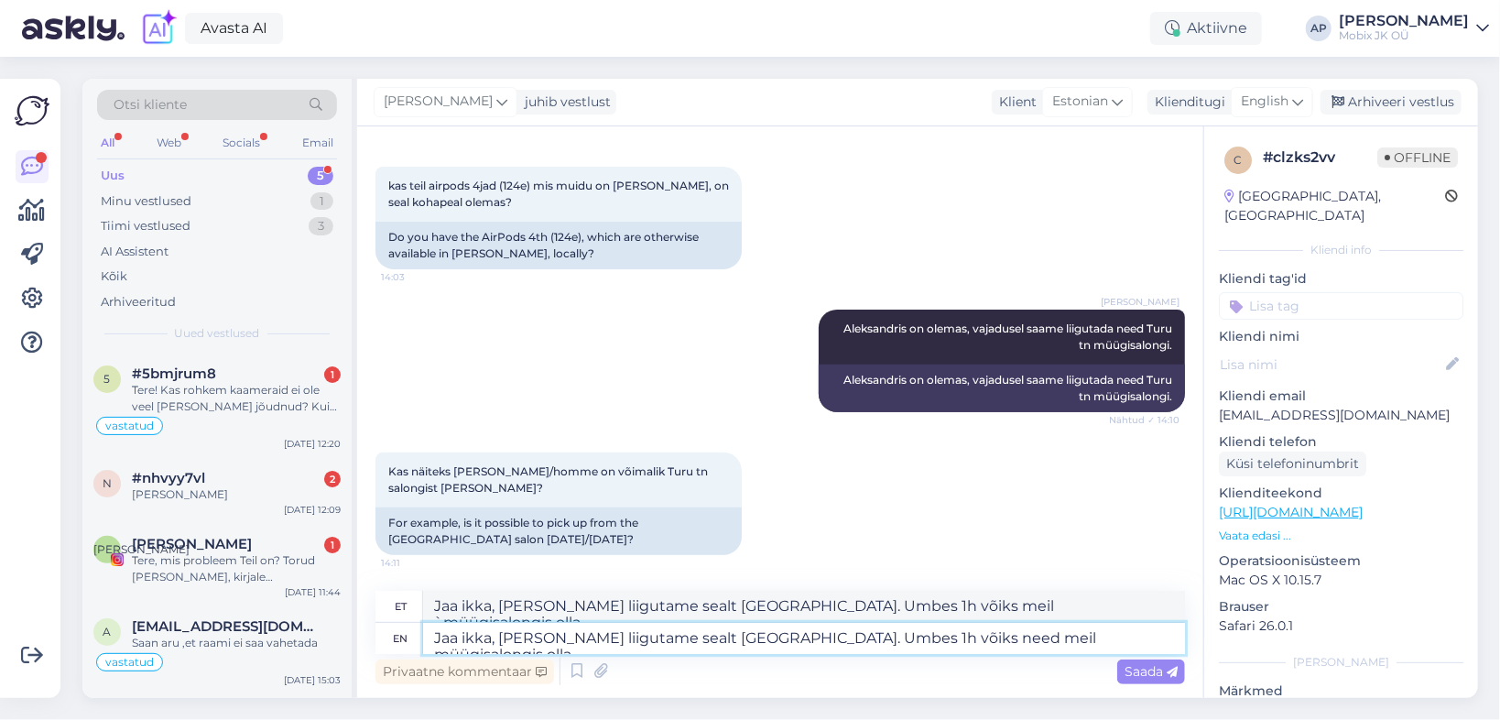
type textarea "Jaa ikka, [PERSON_NAME] liigutame sealt [GEOGRAPHIC_DATA]. Umbes 1h võiks meil …"
type textarea "Jaa ikka, [PERSON_NAME] liigutame sealt [GEOGRAPHIC_DATA]. Umbes 1h võiks need …"
click at [1145, 670] on span "Saada" at bounding box center [1151, 671] width 53 height 16
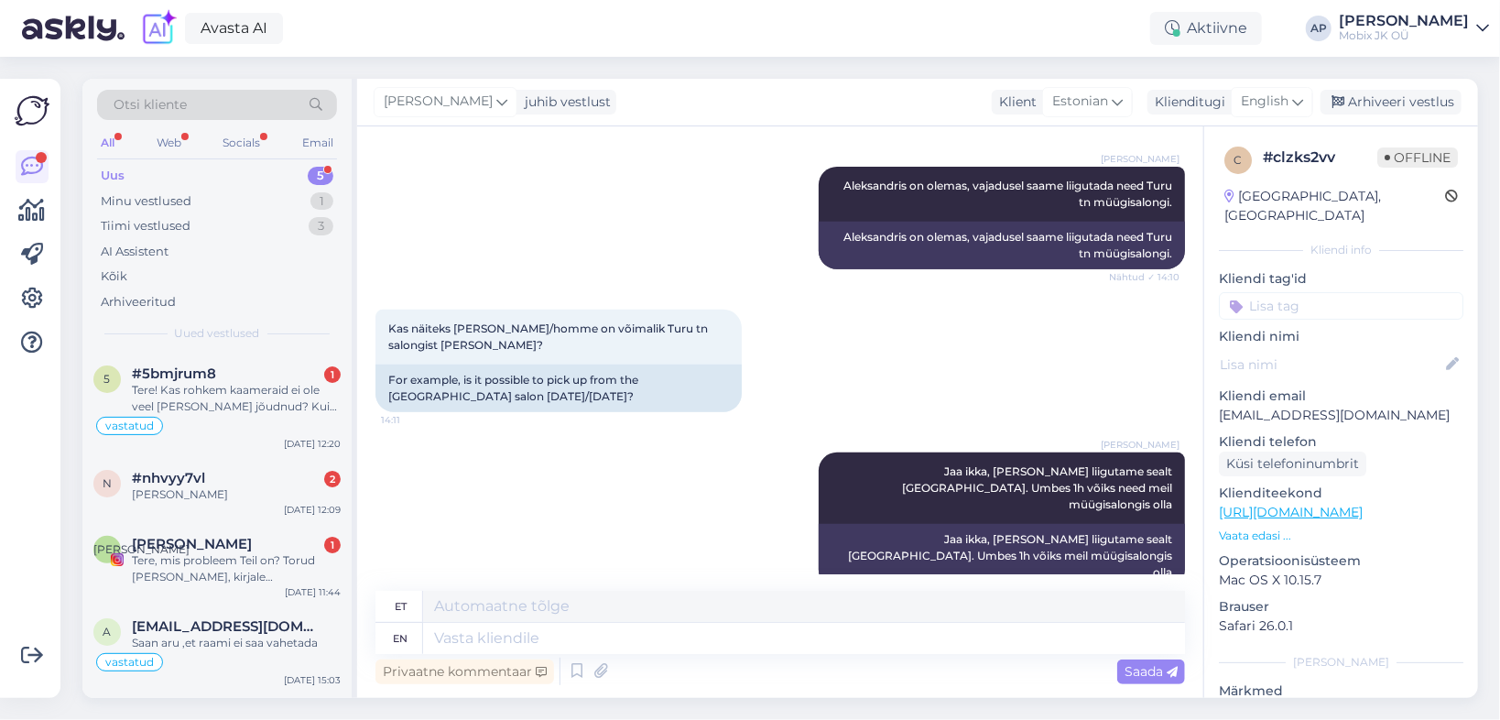
scroll to position [518, 0]
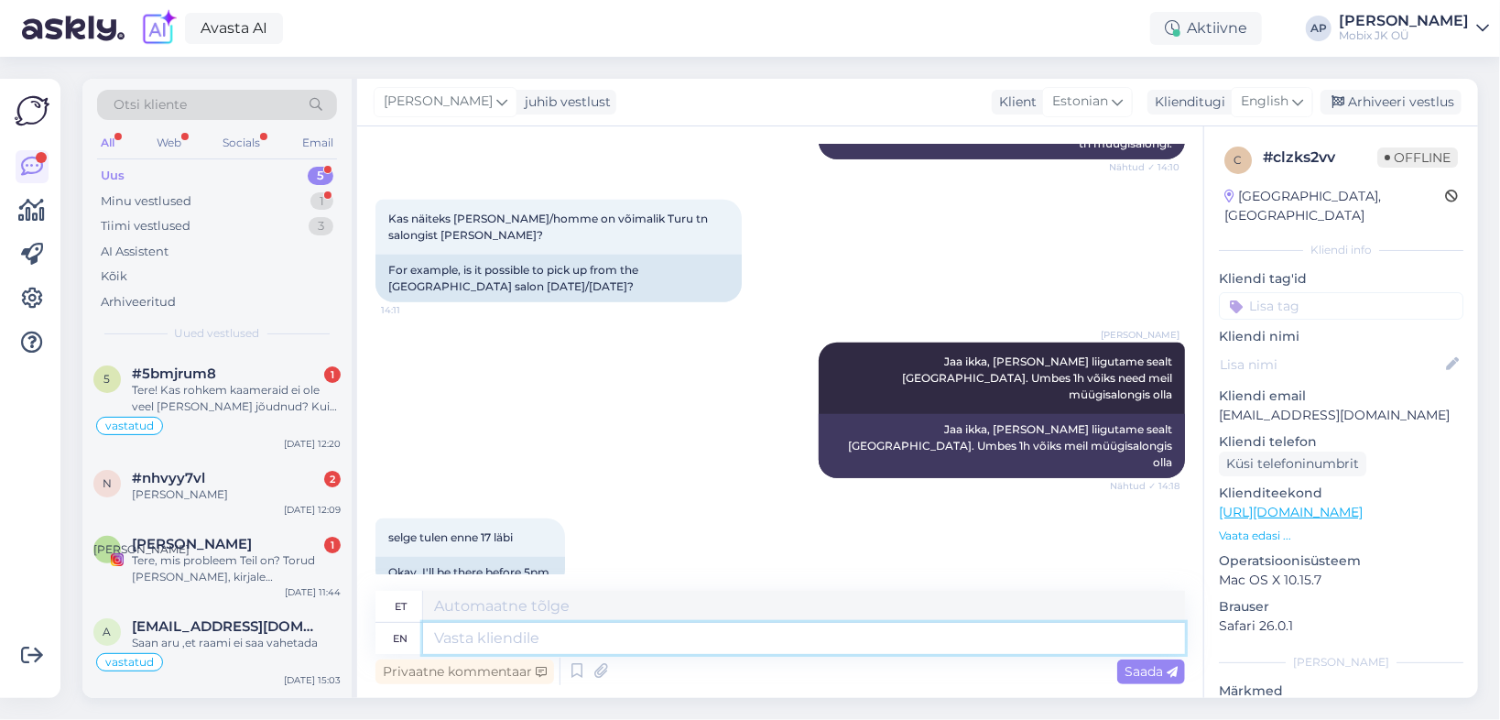
click at [577, 644] on textarea at bounding box center [804, 638] width 762 height 31
type textarea "Teeme ni"
type textarea "Teeme"
type textarea "Teeme nii"
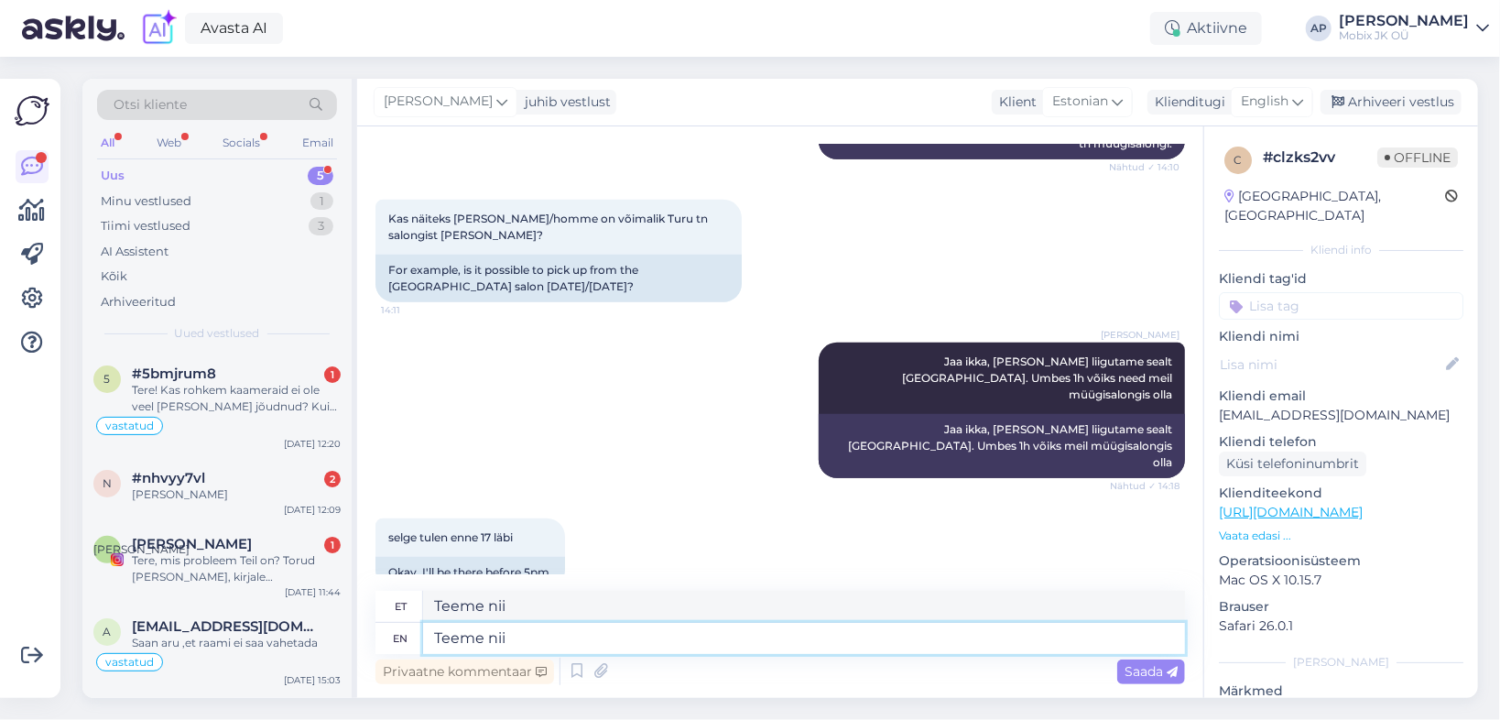
type textarea "Teeme nii"
drag, startPoint x: 532, startPoint y: 600, endPoint x: 369, endPoint y: 614, distance: 163.6
click at [369, 614] on div "Vestlus algas Oct 8 2025 Tervist kas teie aleksandri esindus on lahti, google u…" at bounding box center [780, 412] width 846 height 572
click at [1153, 673] on span "Saada" at bounding box center [1151, 671] width 53 height 16
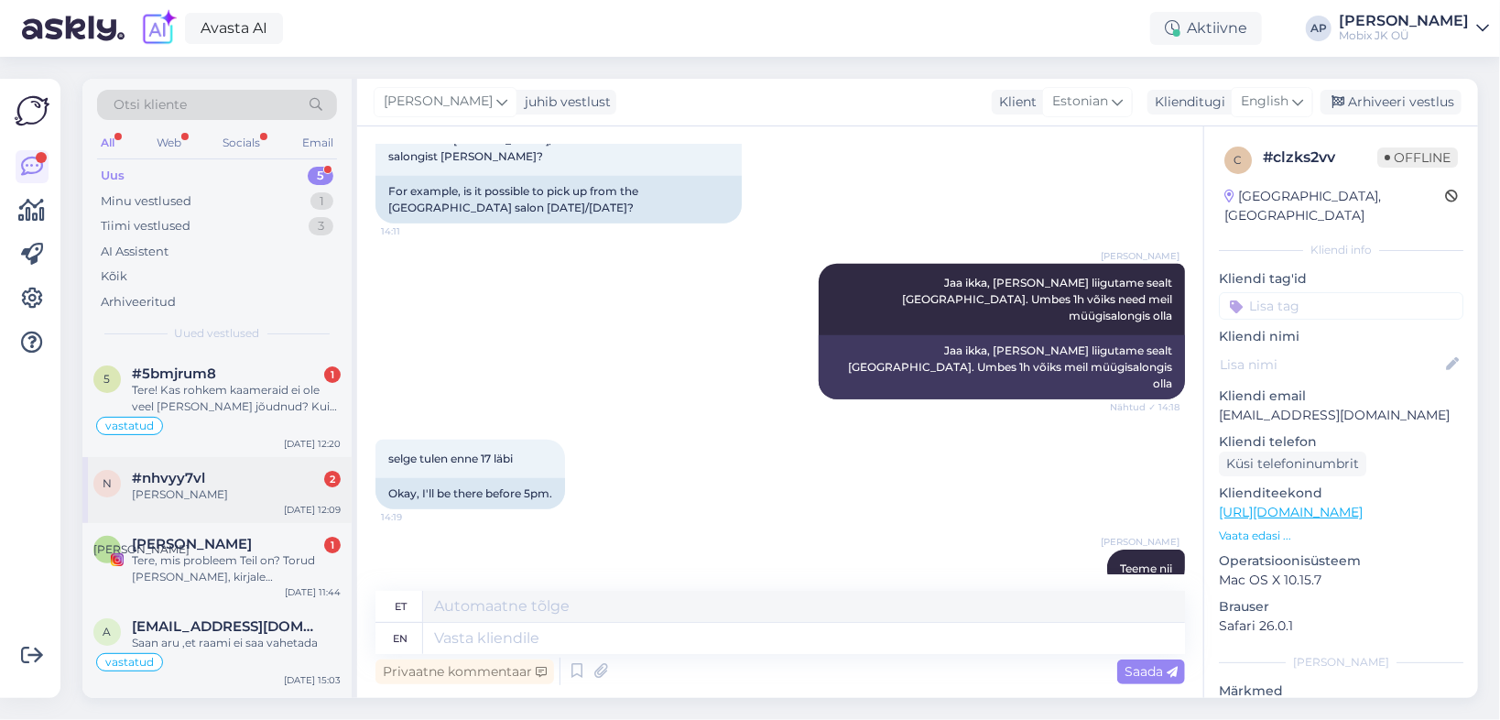
scroll to position [74, 0]
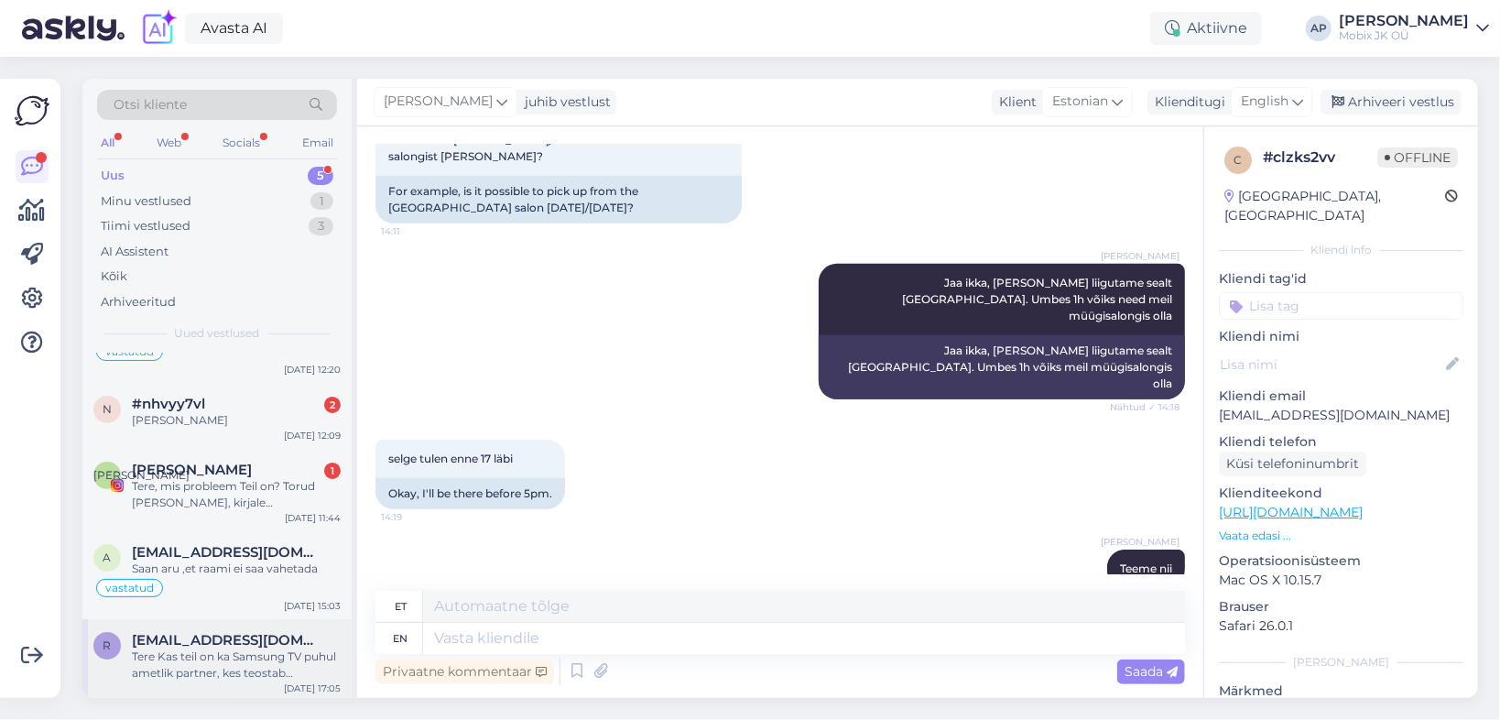
click at [224, 644] on span "[EMAIL_ADDRESS][DOMAIN_NAME]" at bounding box center [227, 640] width 191 height 16
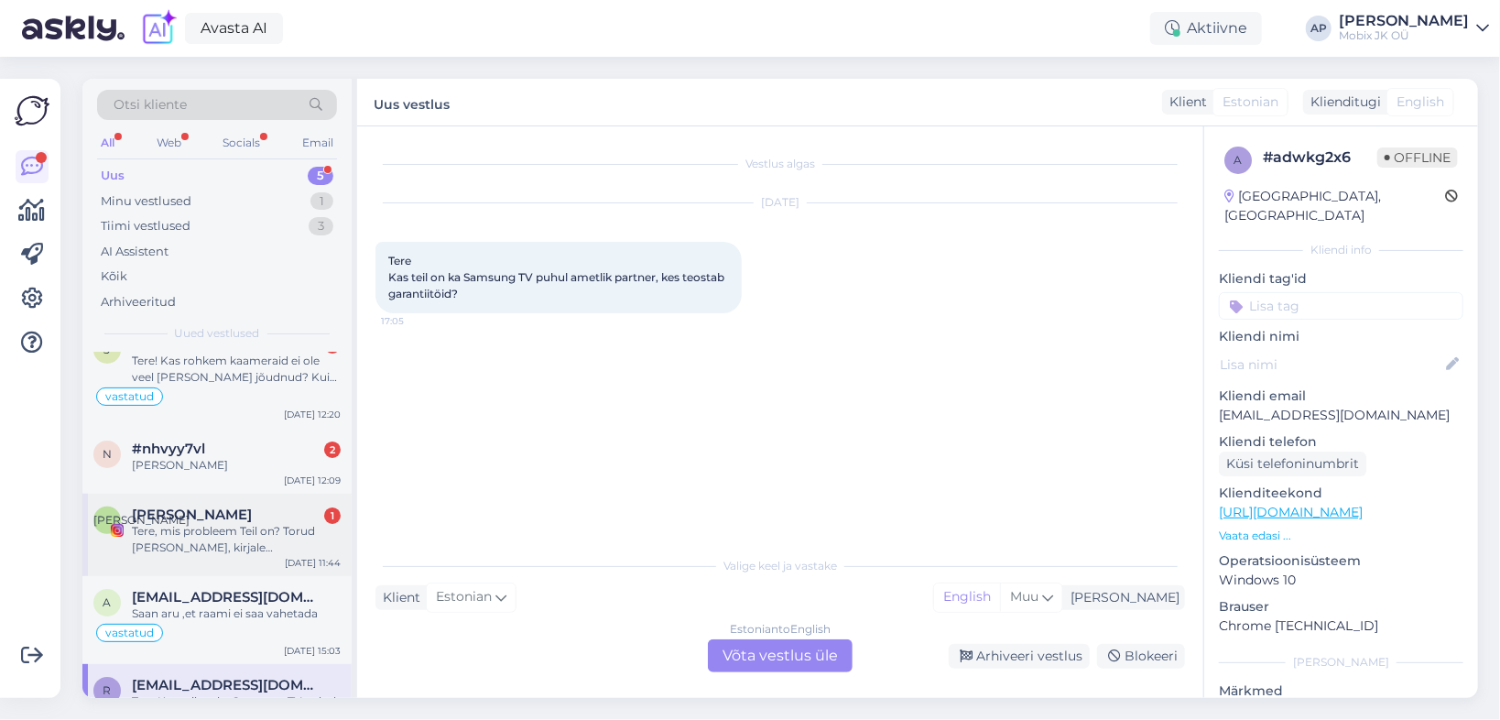
scroll to position [0, 0]
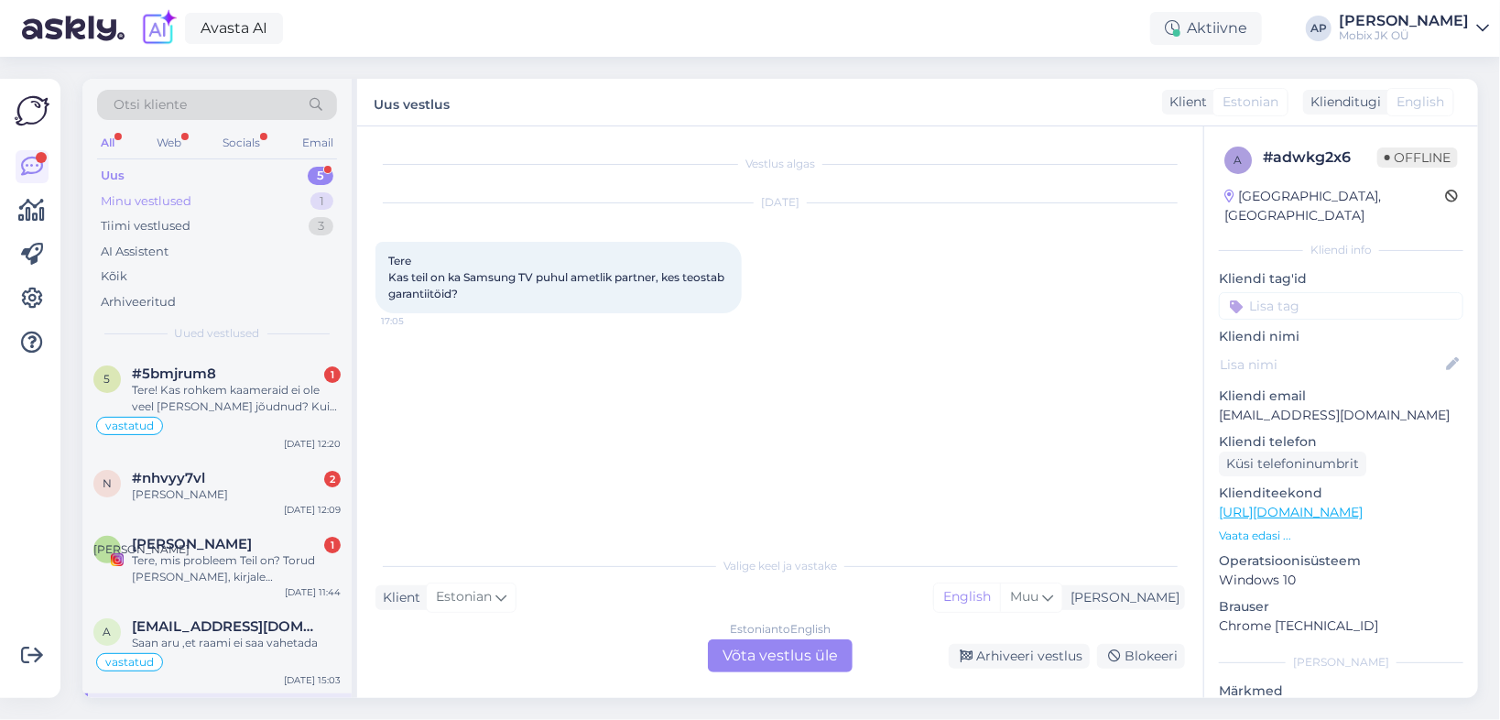
click at [179, 202] on div "Minu vestlused" at bounding box center [146, 201] width 91 height 18
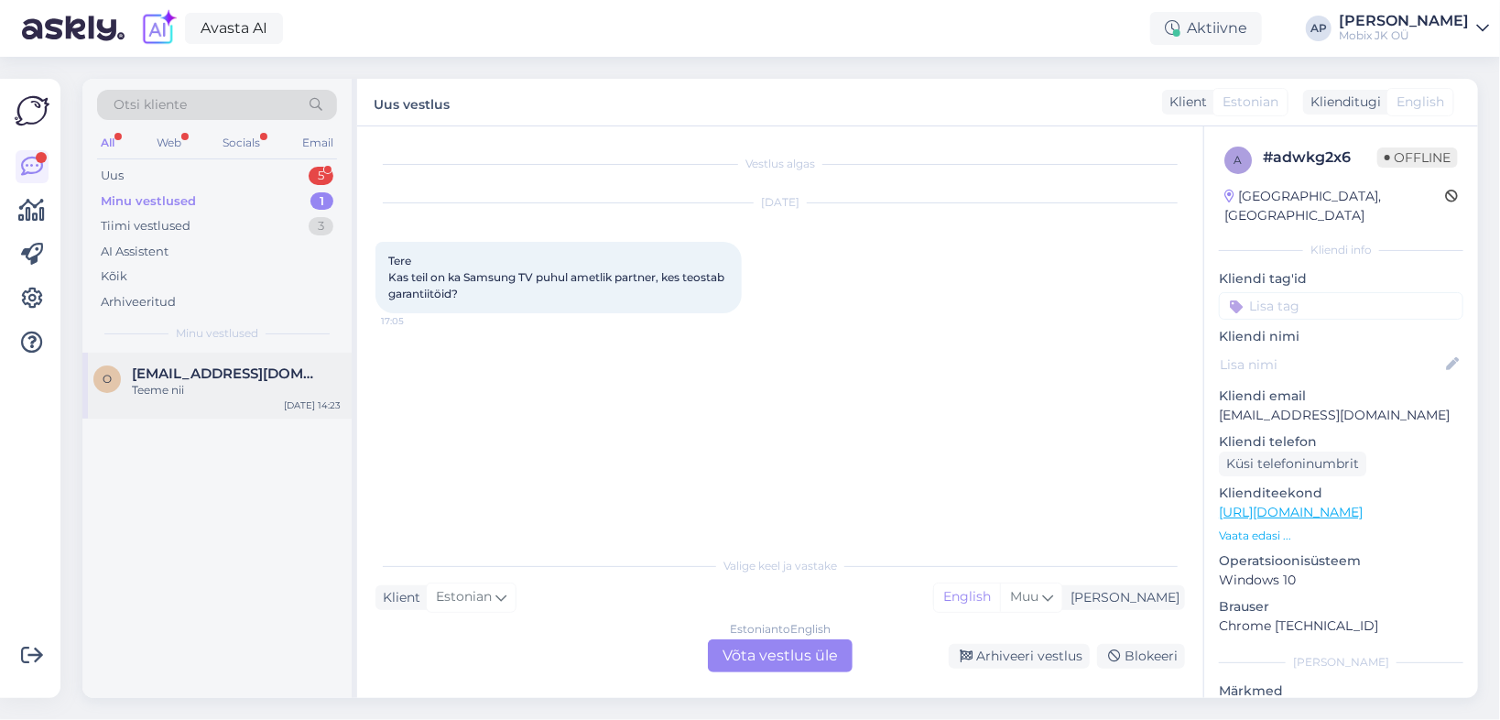
click at [185, 377] on span "[EMAIL_ADDRESS][DOMAIN_NAME]" at bounding box center [227, 373] width 191 height 16
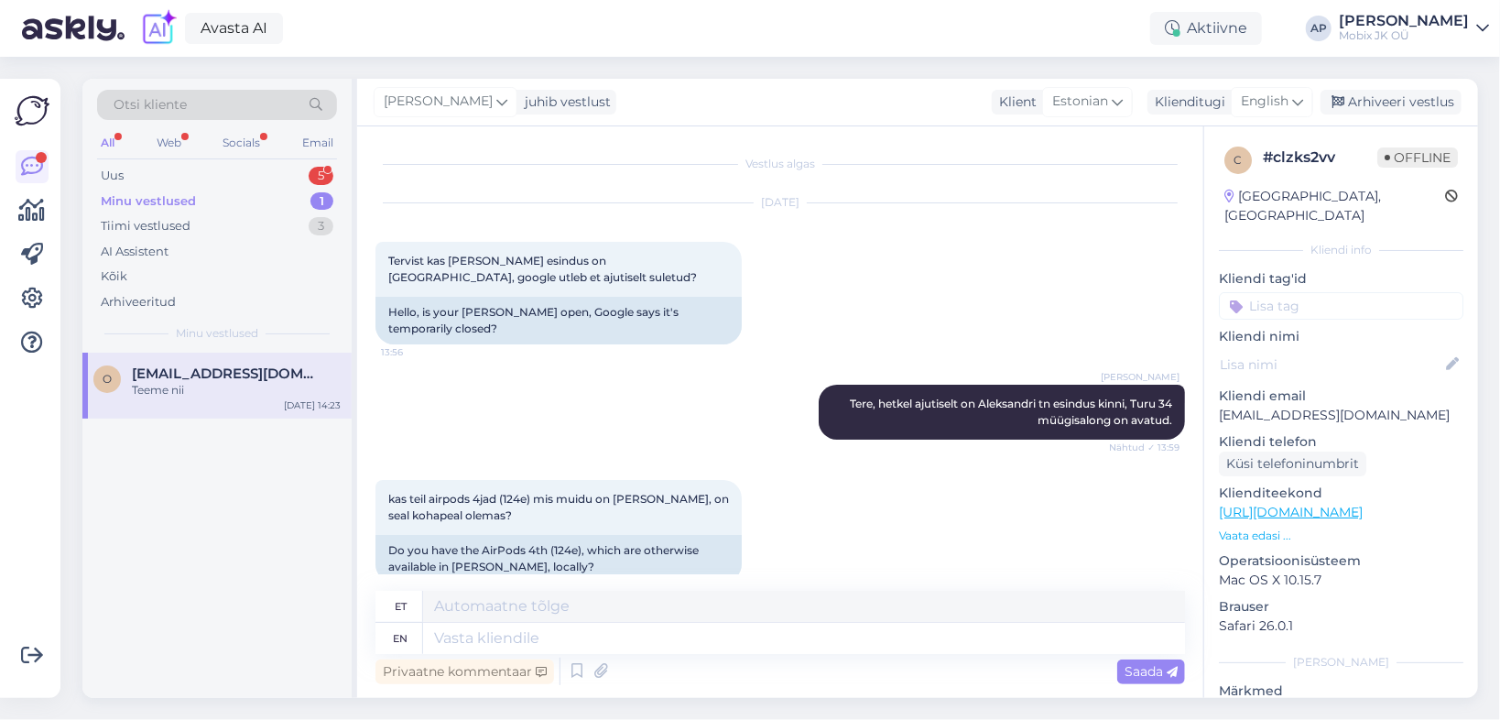
scroll to position [645, 0]
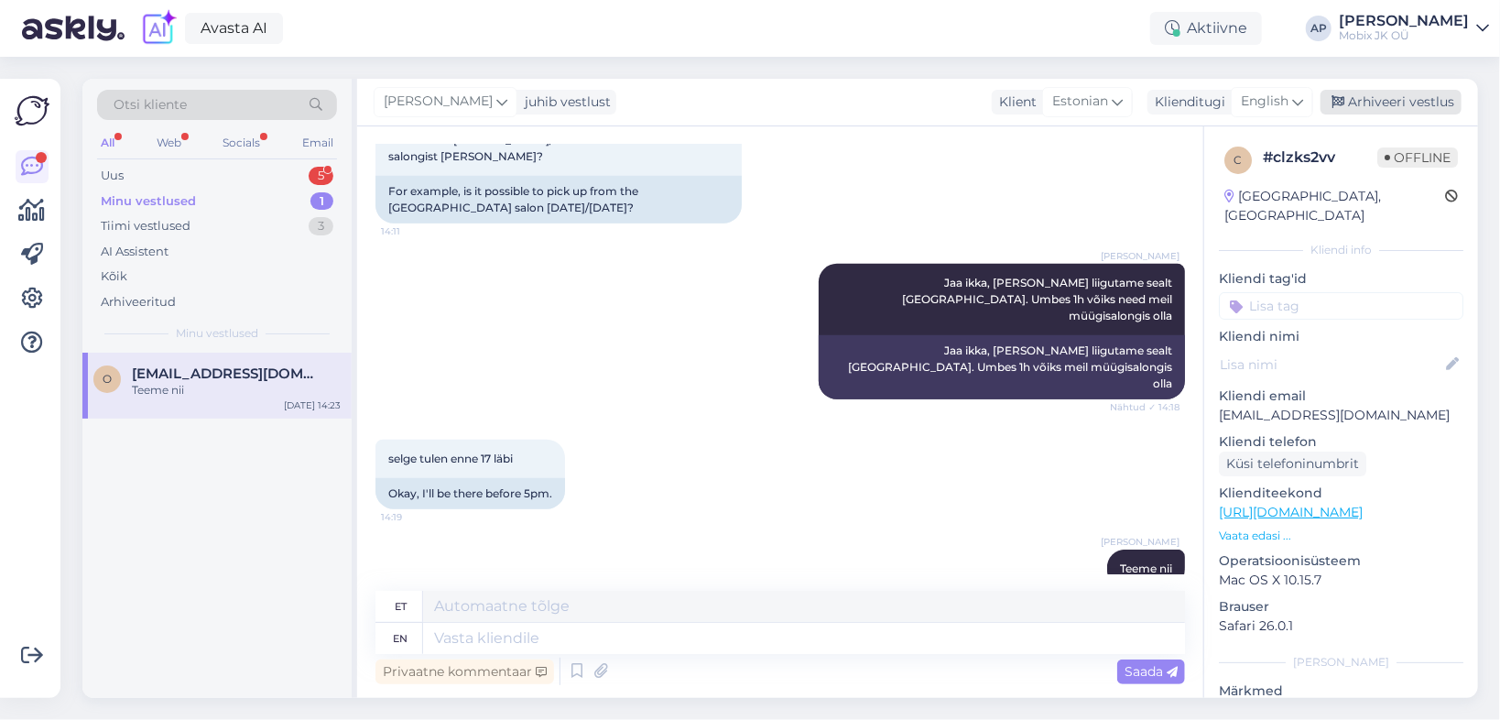
click at [1351, 103] on div "Arhiveeri vestlus" at bounding box center [1391, 102] width 141 height 25
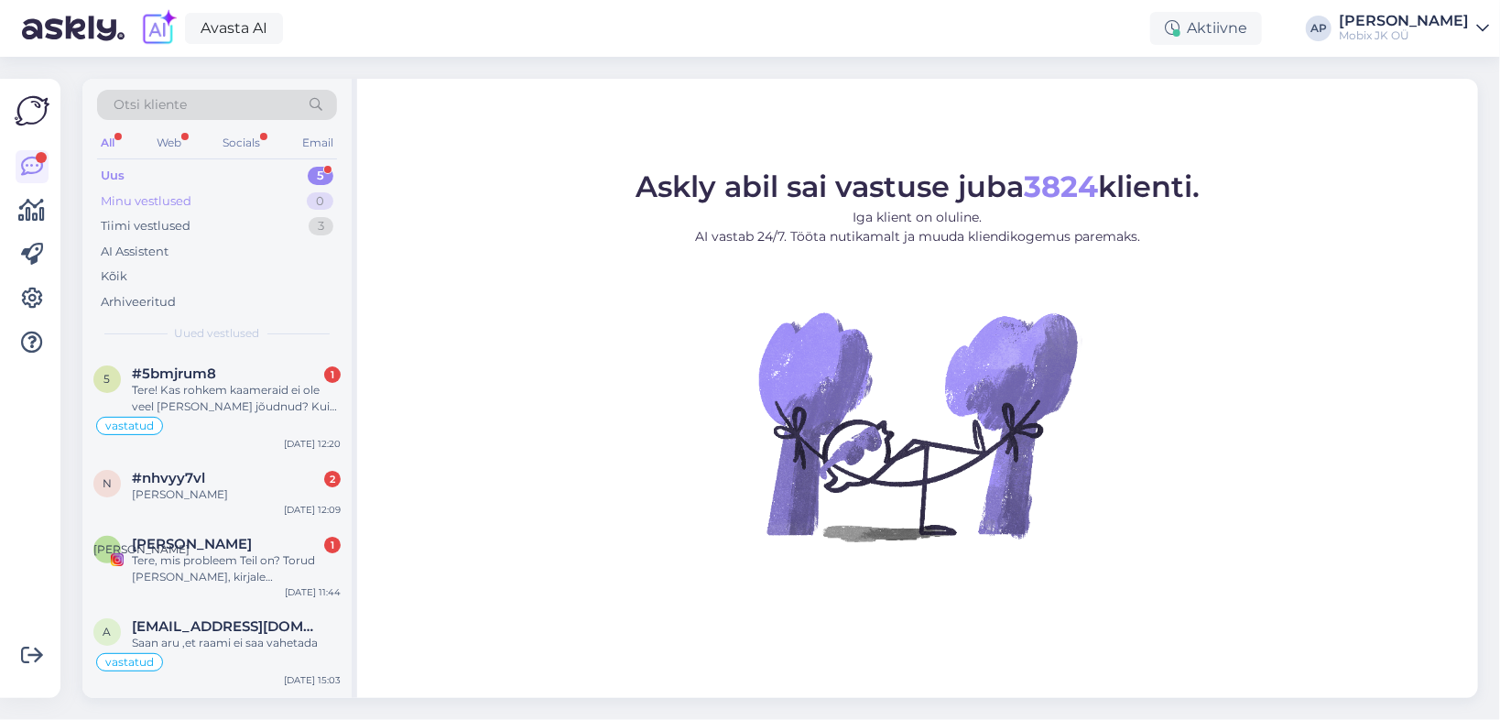
click at [203, 194] on div "Minu vestlused 0" at bounding box center [217, 202] width 240 height 26
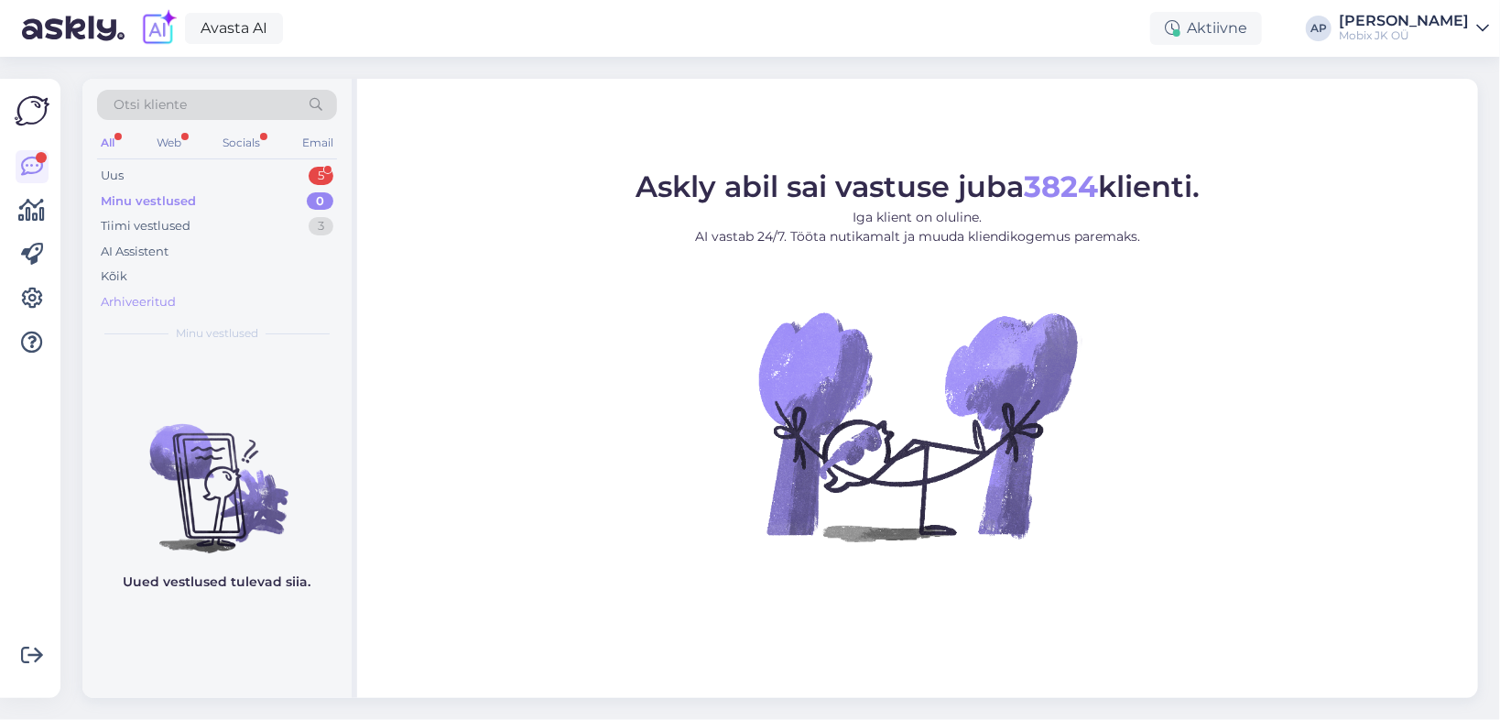
click at [183, 308] on div "Arhiveeritud" at bounding box center [217, 302] width 240 height 26
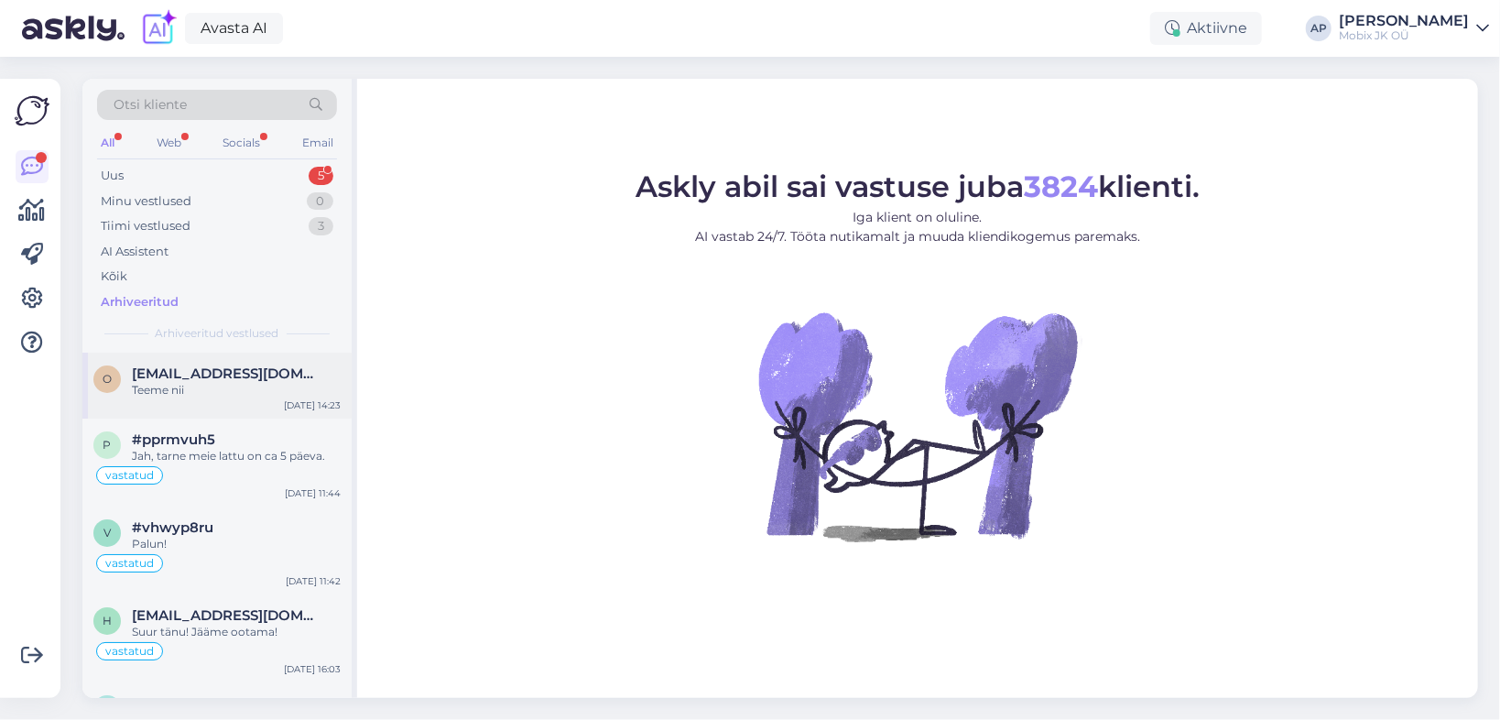
click at [197, 390] on div "Teeme nii" at bounding box center [236, 390] width 209 height 16
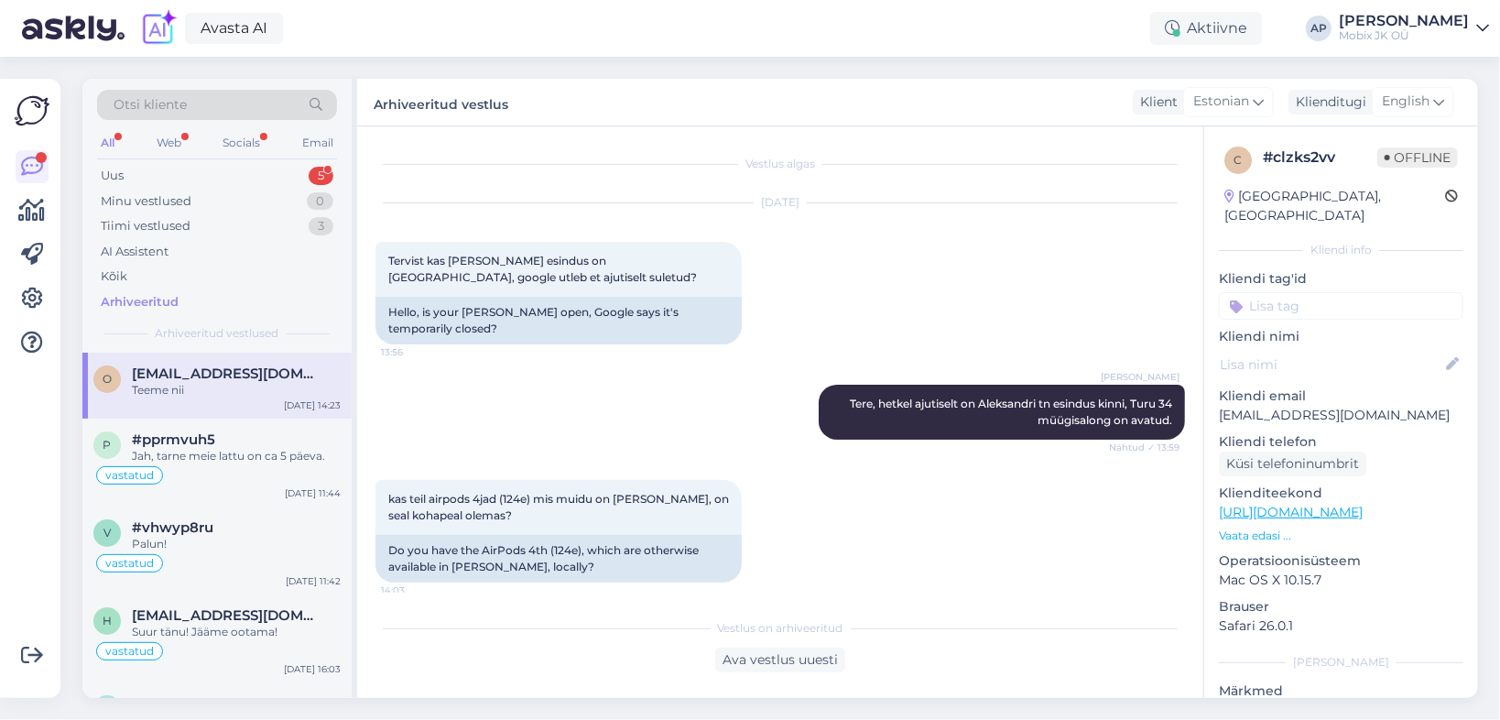
scroll to position [626, 0]
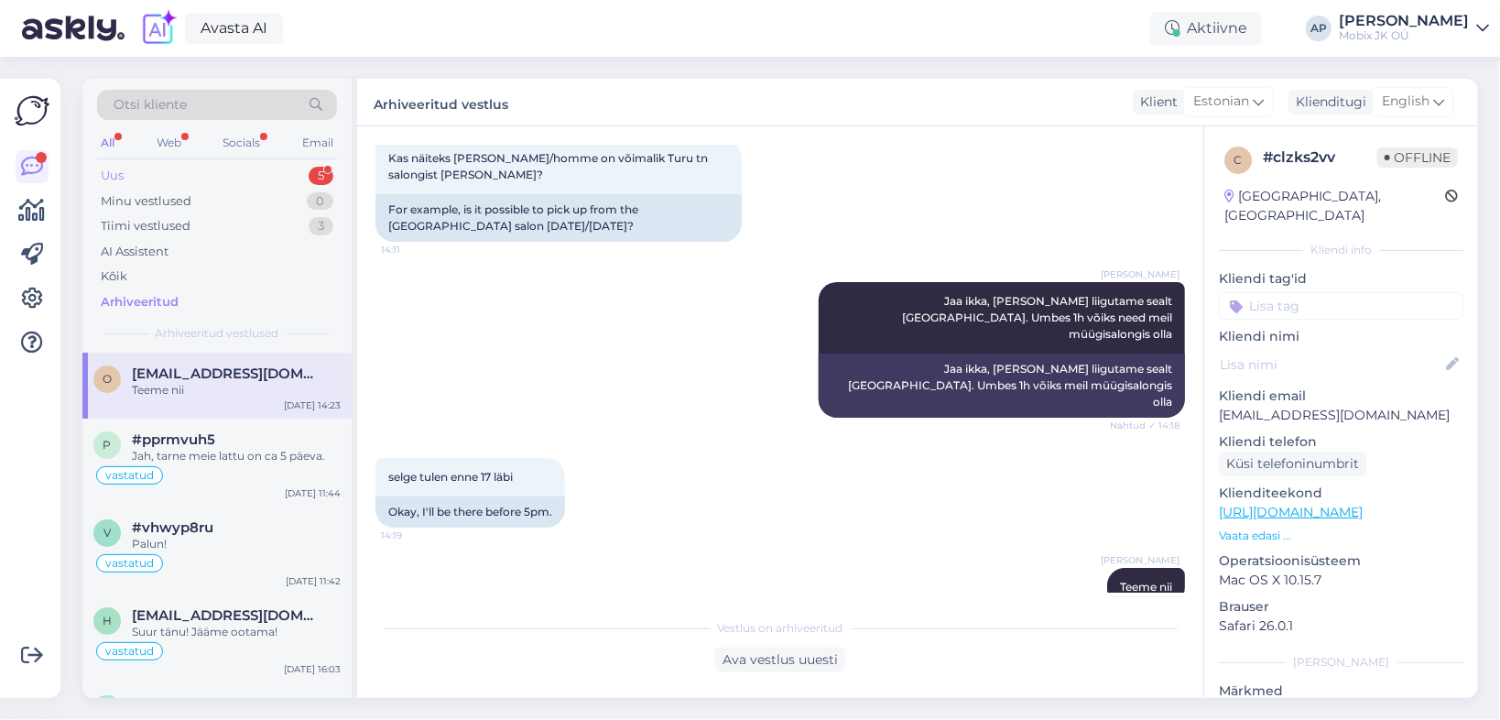
click at [115, 167] on div "Uus" at bounding box center [112, 176] width 23 height 18
